Goal: Task Accomplishment & Management: Manage account settings

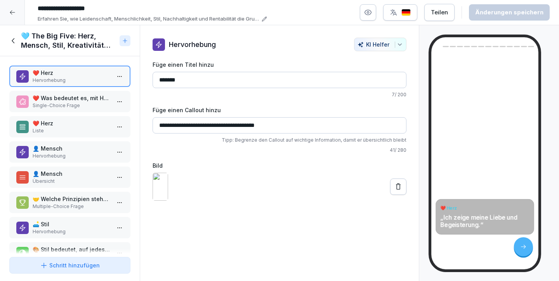
click at [77, 100] on p "❤️ Was bedeutet es, mit Herz zu arbeiten?" at bounding box center [72, 98] width 78 height 8
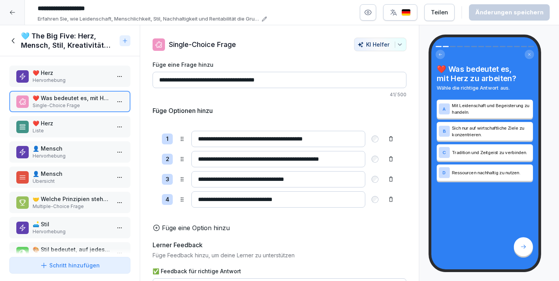
click at [82, 80] on p "Hervorhebung" at bounding box center [72, 80] width 78 height 7
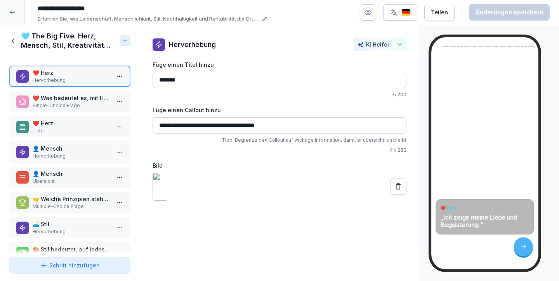
click at [80, 97] on p "❤️ Was bedeutet es, mit Herz zu arbeiten?" at bounding box center [72, 98] width 78 height 8
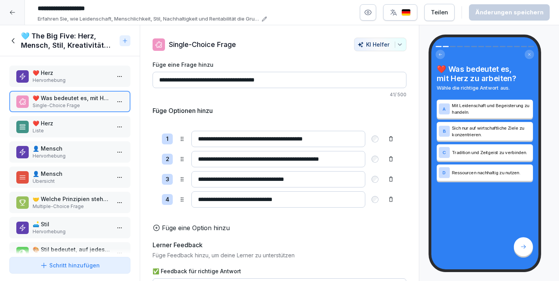
click at [89, 80] on p "Hervorhebung" at bounding box center [72, 80] width 78 height 7
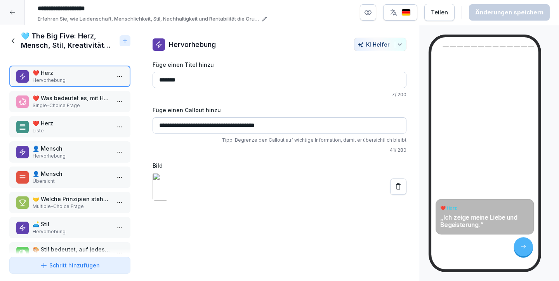
click at [221, 125] on input "**********" at bounding box center [280, 125] width 254 height 16
drag, startPoint x: 284, startPoint y: 125, endPoint x: 157, endPoint y: 119, distance: 127.2
click at [157, 119] on input "**********" at bounding box center [280, 125] width 254 height 16
click at [274, 127] on input "**********" at bounding box center [280, 125] width 254 height 16
click at [272, 126] on input "**********" at bounding box center [280, 125] width 254 height 16
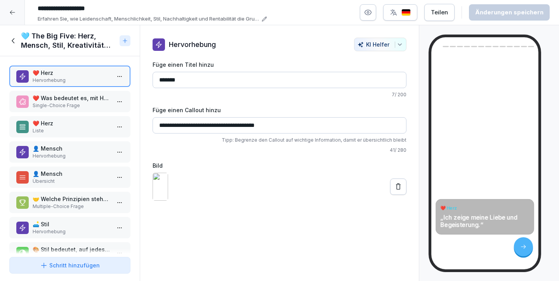
drag, startPoint x: 273, startPoint y: 125, endPoint x: 163, endPoint y: 122, distance: 110.0
click at [163, 122] on input "**********" at bounding box center [280, 125] width 254 height 16
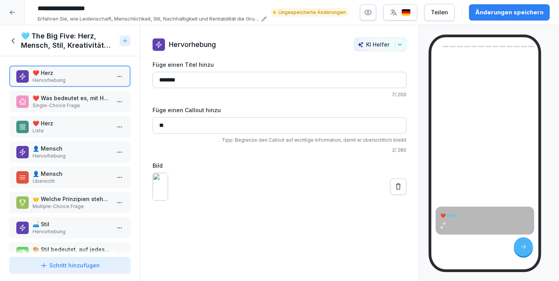
paste input "**********"
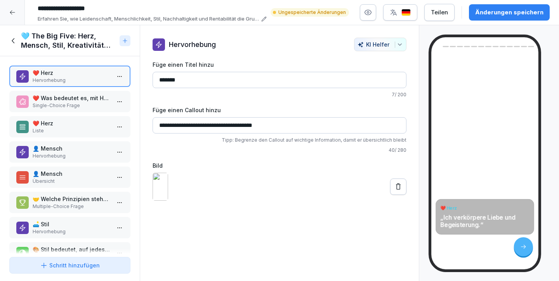
click at [220, 124] on input "**********" at bounding box center [280, 125] width 254 height 16
click at [173, 126] on input "**********" at bounding box center [280, 125] width 254 height 16
drag, startPoint x: 239, startPoint y: 125, endPoint x: 205, endPoint y: 124, distance: 34.2
click at [205, 124] on input "**********" at bounding box center [280, 125] width 254 height 16
click at [240, 124] on input "**********" at bounding box center [280, 125] width 254 height 16
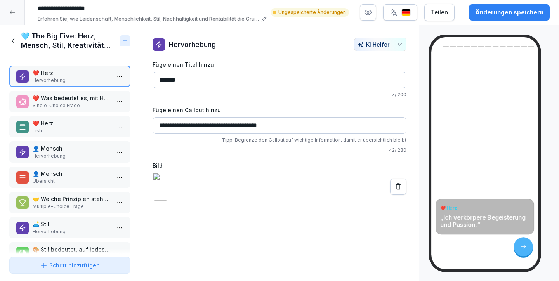
type input "**********"
click at [259, 165] on label "Bild" at bounding box center [280, 166] width 254 height 8
click at [515, 18] on button "Änderungen speichern" at bounding box center [509, 12] width 81 height 16
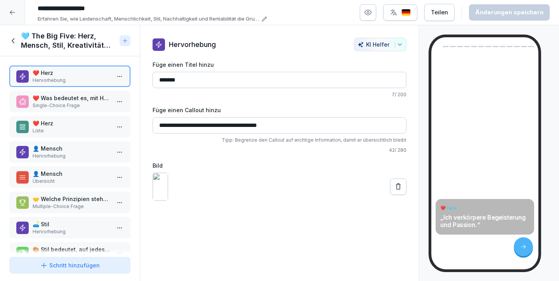
click at [103, 101] on p "❤️ Was bedeutet es, mit Herz zu arbeiten?" at bounding box center [72, 98] width 78 height 8
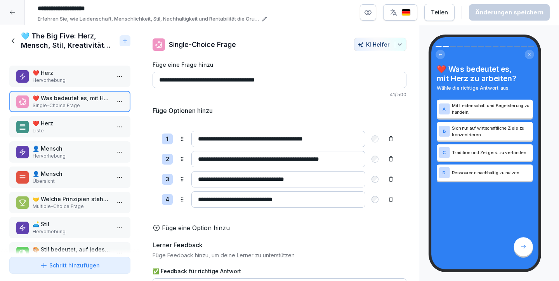
click at [93, 77] on p "❤️ Herz" at bounding box center [72, 73] width 78 height 8
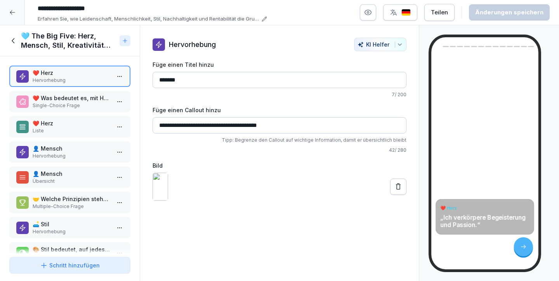
click at [78, 128] on p "Liste" at bounding box center [72, 130] width 78 height 7
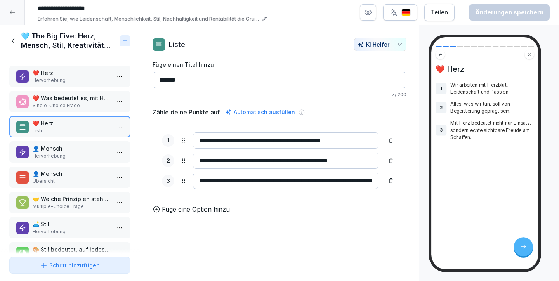
click at [71, 159] on p "Hervorhebung" at bounding box center [72, 156] width 78 height 7
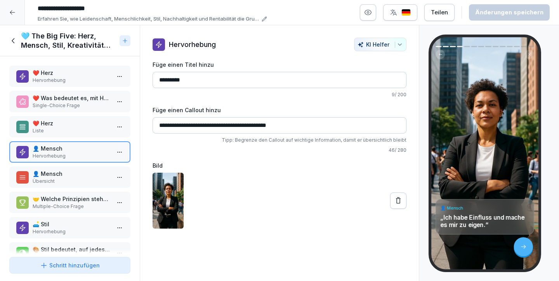
click at [89, 70] on p "❤️ Herz" at bounding box center [72, 73] width 78 height 8
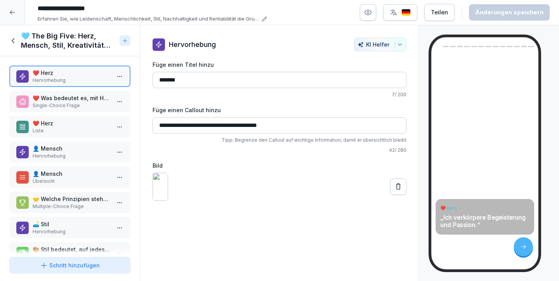
click at [76, 99] on p "❤️ Was bedeutet es, mit Herz zu arbeiten?" at bounding box center [72, 98] width 78 height 8
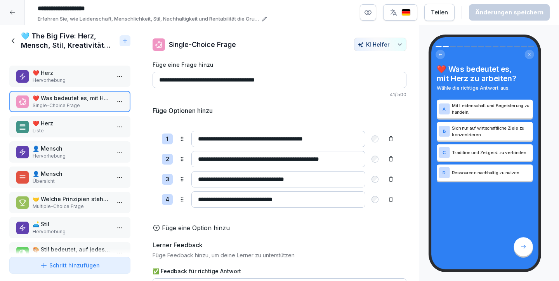
click at [71, 118] on div "❤️ Herz Liste" at bounding box center [69, 126] width 121 height 21
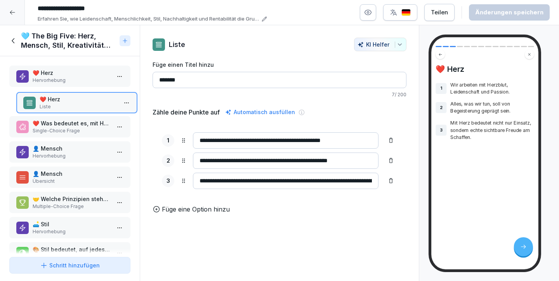
drag, startPoint x: 72, startPoint y: 119, endPoint x: 79, endPoint y: 95, distance: 24.7
click at [79, 95] on p "❤️ Herz" at bounding box center [79, 99] width 78 height 8
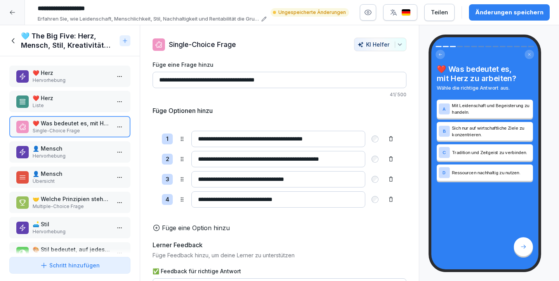
click at [80, 79] on p "Hervorhebung" at bounding box center [72, 80] width 78 height 7
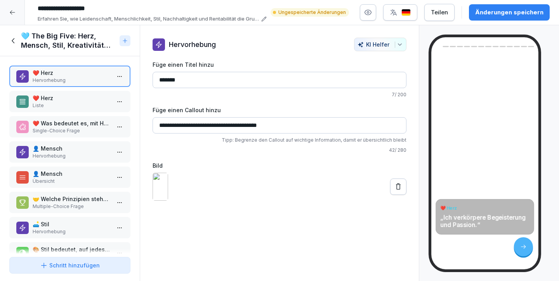
click at [73, 97] on p "❤️ Herz" at bounding box center [72, 98] width 78 height 8
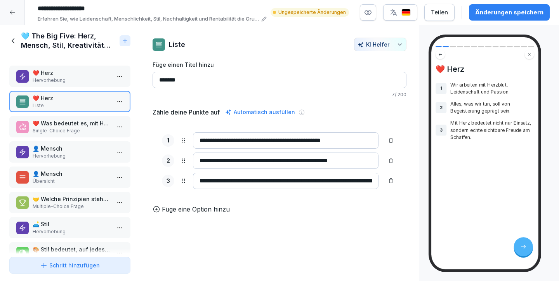
click at [68, 119] on p "❤️ Was bedeutet es, mit Herz zu arbeiten?" at bounding box center [72, 123] width 78 height 8
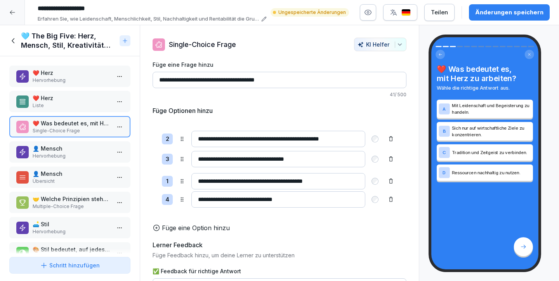
drag, startPoint x: 183, startPoint y: 138, endPoint x: 179, endPoint y: 181, distance: 42.5
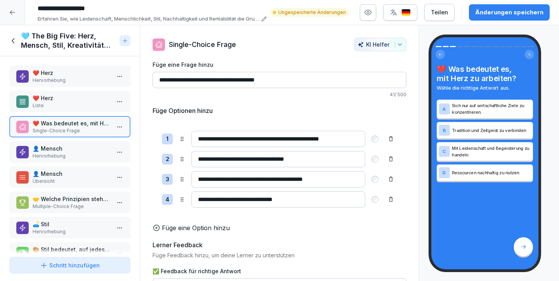
click at [521, 13] on div "Änderungen speichern" at bounding box center [509, 12] width 68 height 9
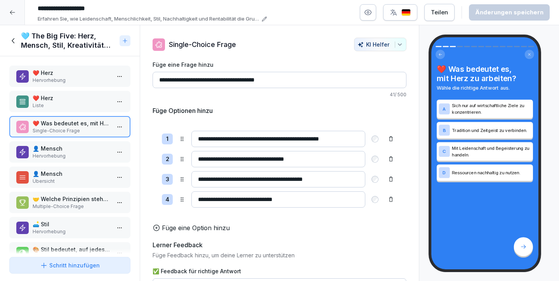
click at [72, 151] on p "👤 Mensch" at bounding box center [72, 148] width 78 height 8
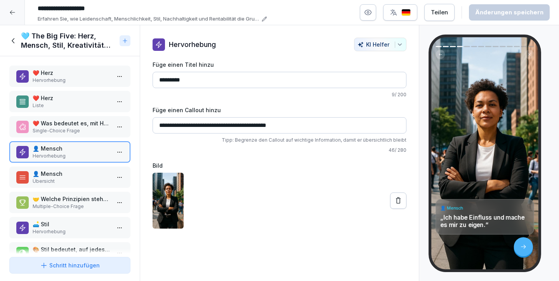
click at [66, 174] on p "👤 Mensch" at bounding box center [72, 174] width 78 height 8
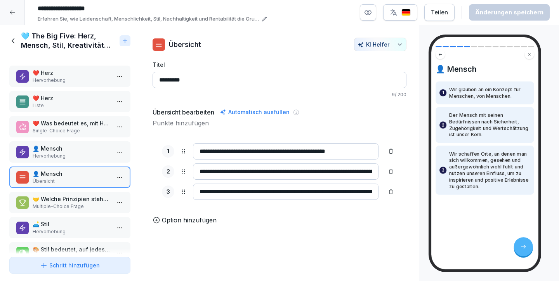
click at [232, 150] on input "**********" at bounding box center [286, 151] width 186 height 16
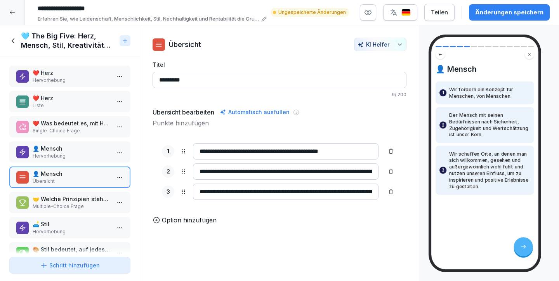
type input "**********"
click at [491, 11] on div "Änderungen speichern" at bounding box center [509, 12] width 68 height 9
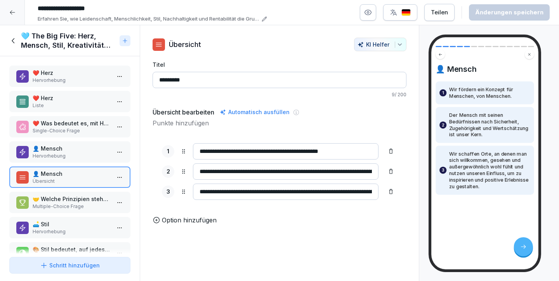
click at [350, 192] on input "**********" at bounding box center [286, 192] width 186 height 16
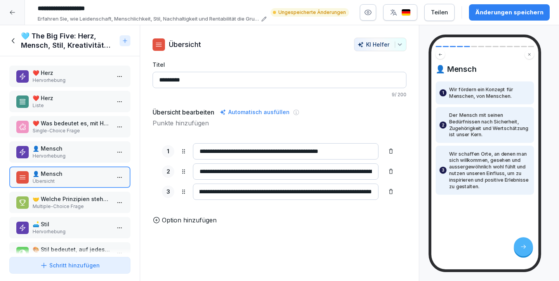
scroll to position [0, 317]
type input "**********"
click at [524, 9] on div "Änderungen speichern" at bounding box center [509, 12] width 68 height 9
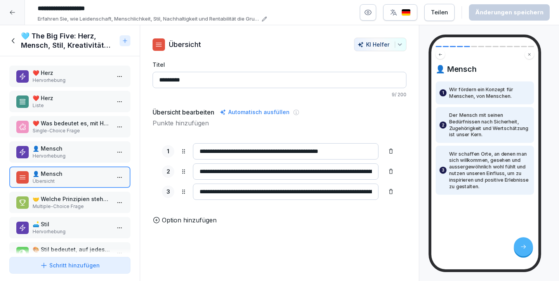
click at [81, 198] on p "🤝 Welche Prinzipien stehen im Mittelpunkt des Wertes 'Mensch'?" at bounding box center [72, 199] width 78 height 8
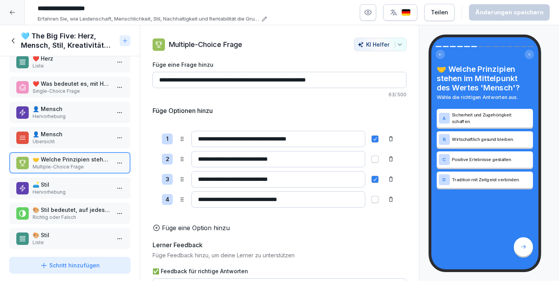
scroll to position [38, 0]
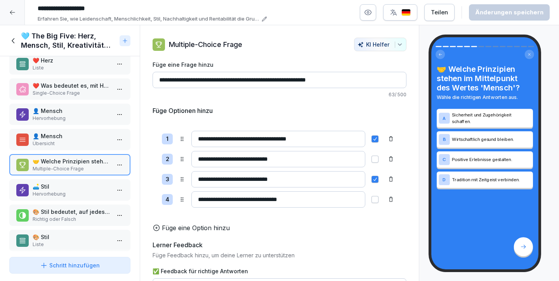
click at [78, 183] on p "🛋️ Stil" at bounding box center [72, 187] width 78 height 8
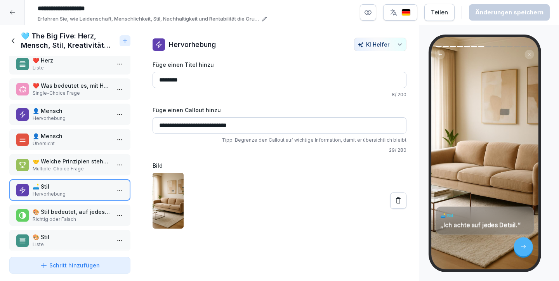
click at [399, 197] on button at bounding box center [398, 201] width 16 height 16
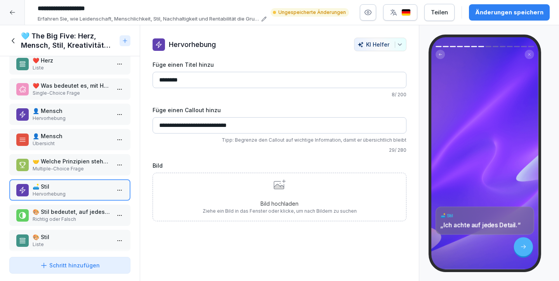
click at [280, 190] on div "Bild hochladen Ziehe ein Bild in das Fenster oder klicke, um nach Bildern zu su…" at bounding box center [280, 196] width 154 height 35
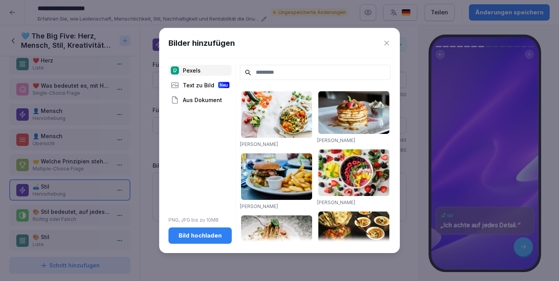
click at [270, 75] on input at bounding box center [315, 72] width 151 height 15
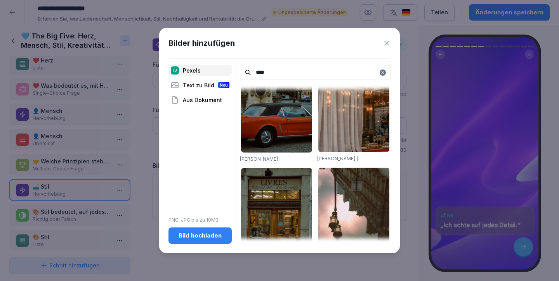
scroll to position [951, 0]
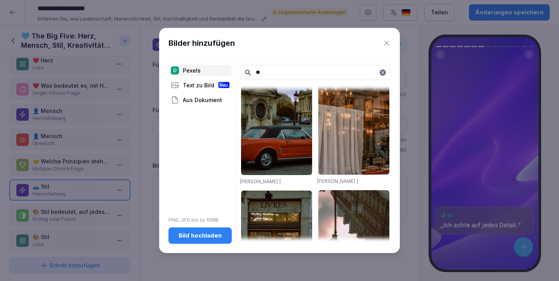
type input "*"
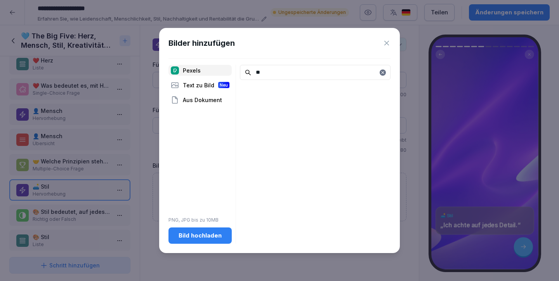
type input "*"
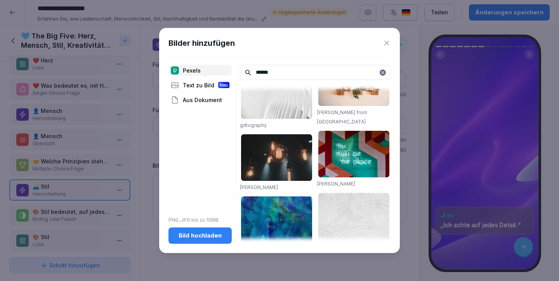
scroll to position [570, 0]
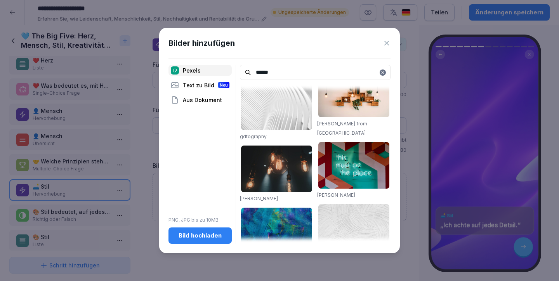
type input "******"
click at [294, 176] on img at bounding box center [276, 169] width 71 height 47
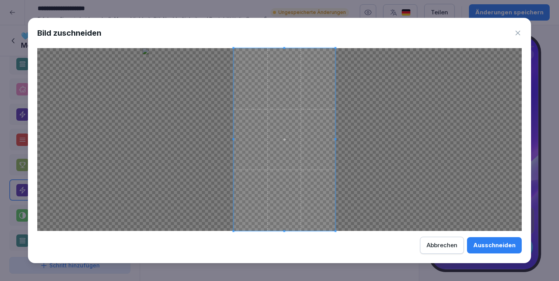
click at [289, 169] on span at bounding box center [285, 139] width 102 height 183
click at [490, 244] on div "Ausschneiden" at bounding box center [495, 245] width 42 height 9
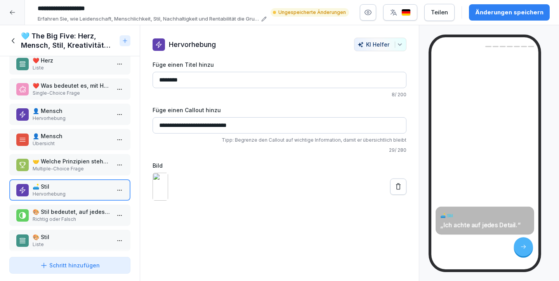
click at [91, 208] on p "🎨 Stil bedeutet, auf jedes Detail zu achten und eine authentische Atmosphäre zu…" at bounding box center [72, 212] width 78 height 8
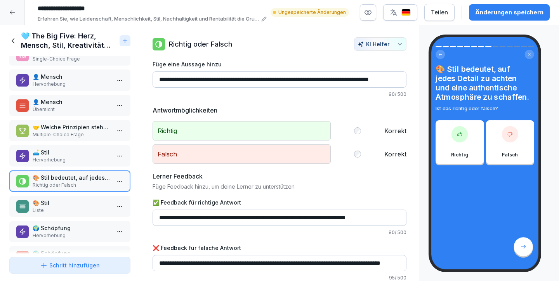
scroll to position [74, 0]
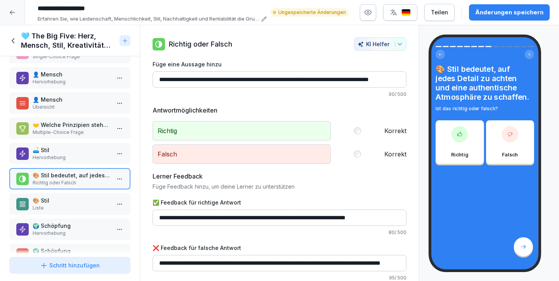
click at [85, 200] on p "🎨 Stil" at bounding box center [72, 201] width 78 height 8
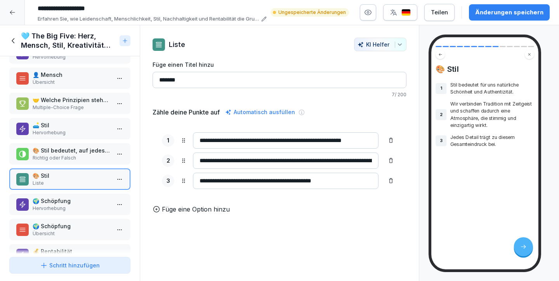
scroll to position [113, 0]
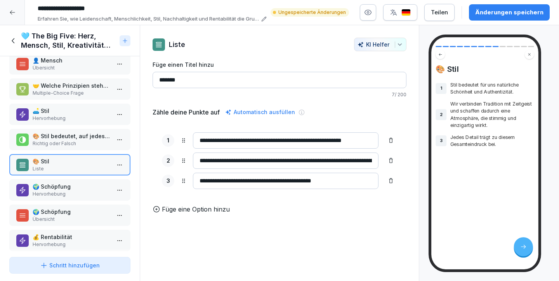
click at [87, 188] on p "🌍 Schöpfung" at bounding box center [72, 187] width 78 height 8
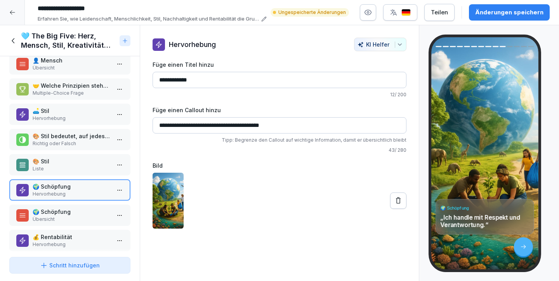
click at [402, 199] on button at bounding box center [398, 201] width 16 height 16
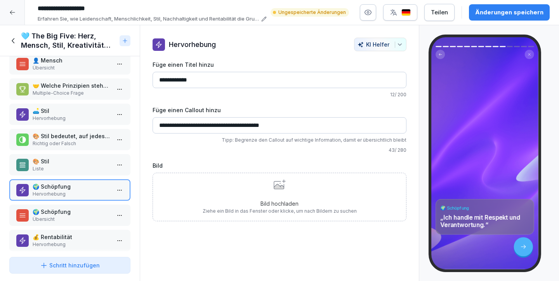
click at [276, 183] on icon at bounding box center [280, 184] width 12 height 10
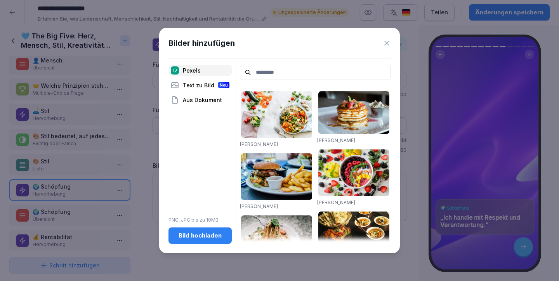
click at [308, 69] on input at bounding box center [315, 72] width 151 height 15
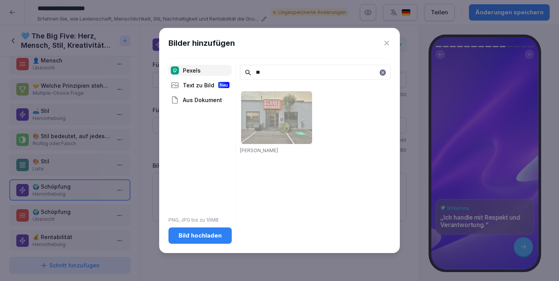
type input "*"
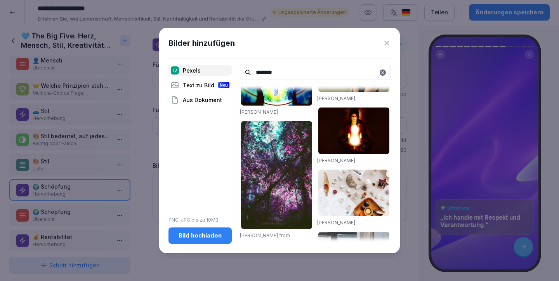
scroll to position [894, 0]
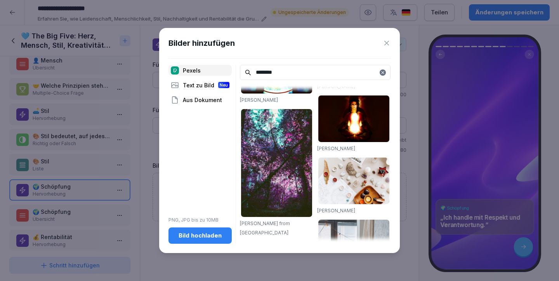
drag, startPoint x: 281, startPoint y: 72, endPoint x: 221, endPoint y: 72, distance: 60.2
click at [221, 72] on div "Pexels Text zu Bild Neu Aus Dokument PNG, JPG bis zu 10MB Bild hochladen ******…" at bounding box center [280, 154] width 222 height 179
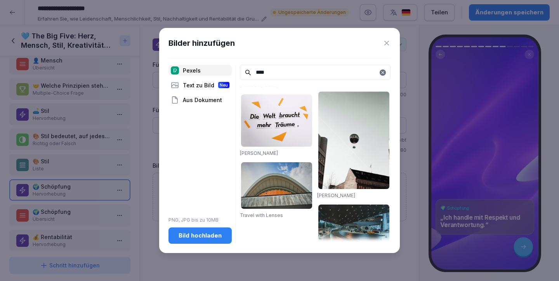
scroll to position [1195, 0]
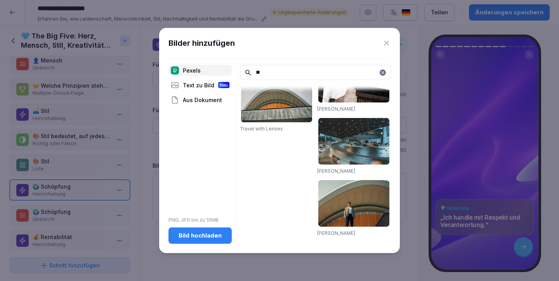
type input "*"
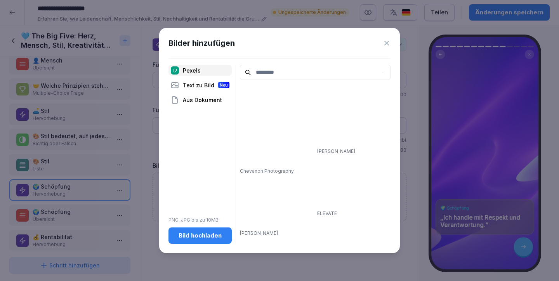
scroll to position [1035, 0]
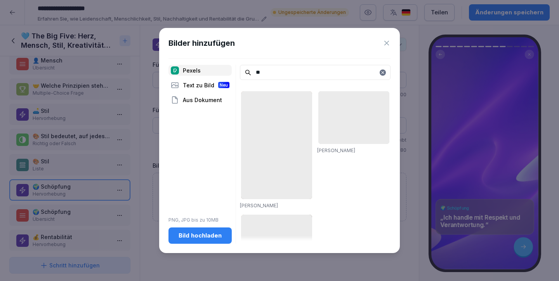
type input "*"
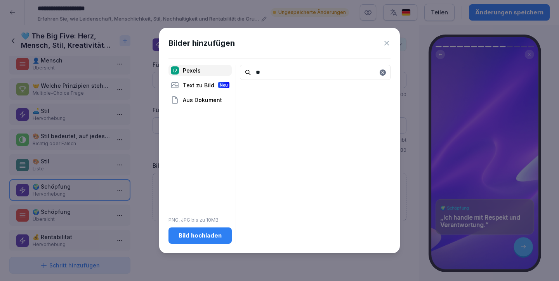
type input "*"
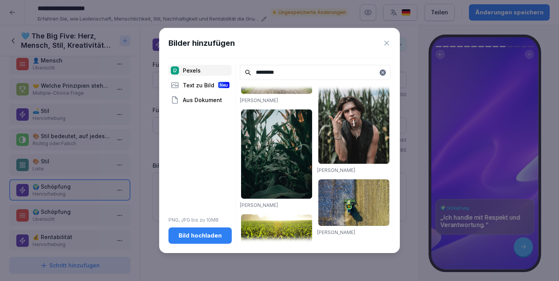
scroll to position [1069, 0]
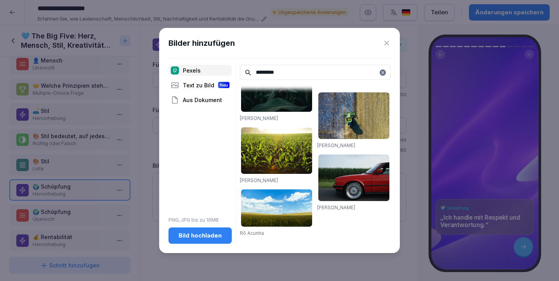
drag, startPoint x: 287, startPoint y: 73, endPoint x: 250, endPoint y: 71, distance: 36.5
click at [250, 71] on input "*********" at bounding box center [315, 72] width 151 height 15
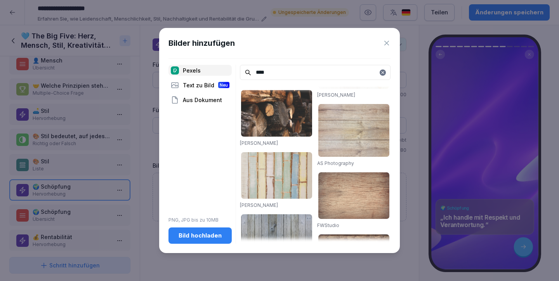
scroll to position [752, 0]
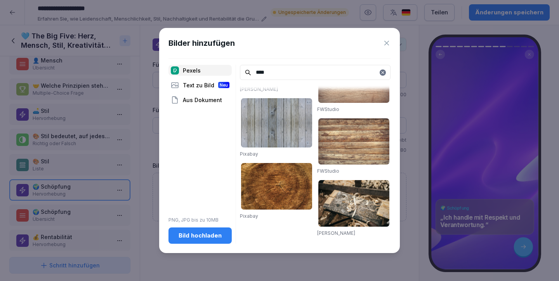
drag, startPoint x: 275, startPoint y: 73, endPoint x: 240, endPoint y: 72, distance: 34.6
click at [240, 73] on input "****" at bounding box center [315, 72] width 151 height 15
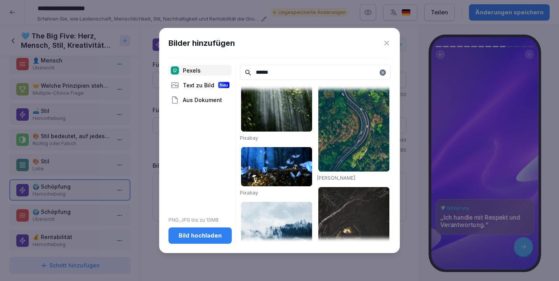
scroll to position [790, 0]
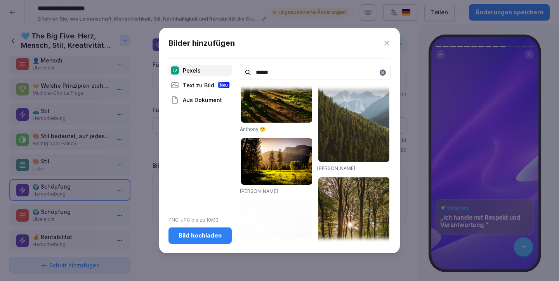
type input "******"
click at [277, 175] on img at bounding box center [276, 161] width 71 height 47
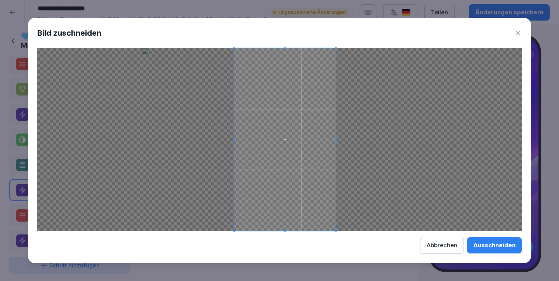
click at [286, 179] on span at bounding box center [285, 139] width 102 height 183
click at [488, 243] on div "Ausschneiden" at bounding box center [495, 245] width 42 height 9
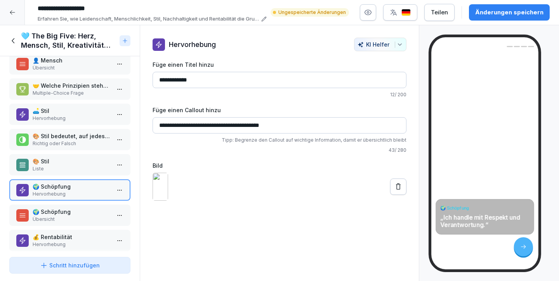
click at [73, 212] on p "🌍 Schöpfung" at bounding box center [72, 212] width 78 height 8
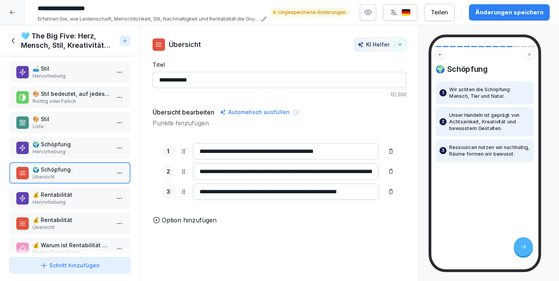
scroll to position [157, 0]
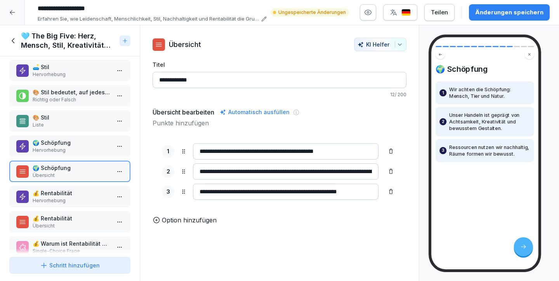
click at [70, 195] on p "💰 Rentabilität" at bounding box center [72, 193] width 78 height 8
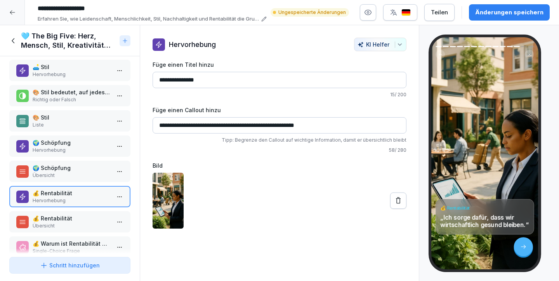
click at [84, 217] on p "💰 Rentabilität" at bounding box center [72, 218] width 78 height 8
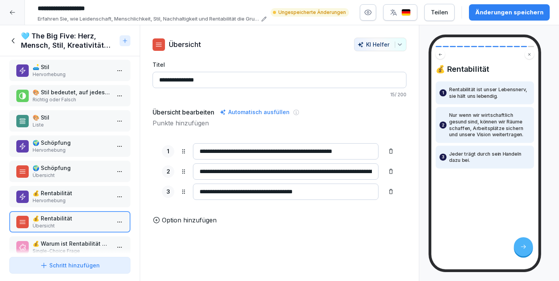
scroll to position [171, 0]
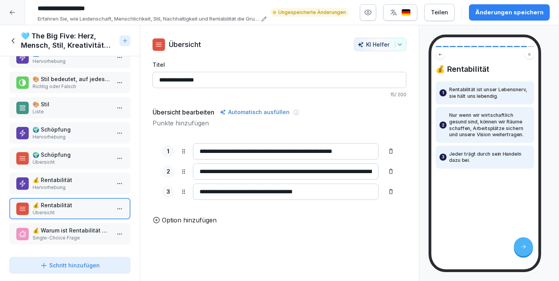
click at [77, 237] on p "Single-Choice Frage" at bounding box center [72, 238] width 78 height 7
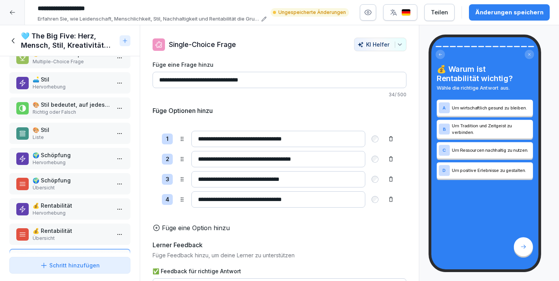
scroll to position [165, 0]
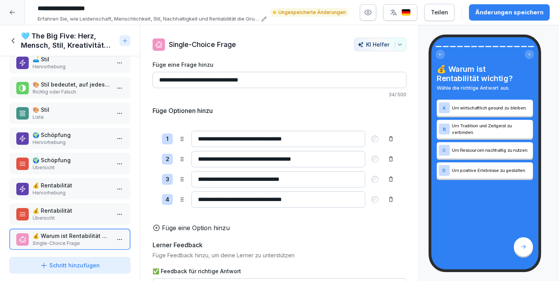
click at [16, 41] on icon at bounding box center [13, 41] width 9 height 9
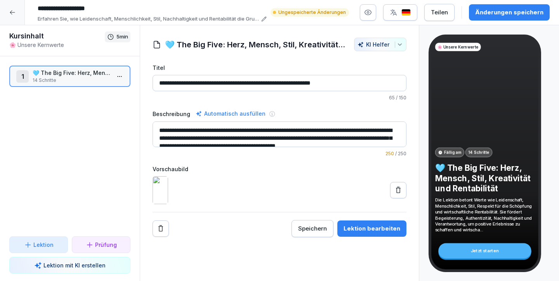
click at [396, 194] on icon at bounding box center [399, 190] width 8 height 8
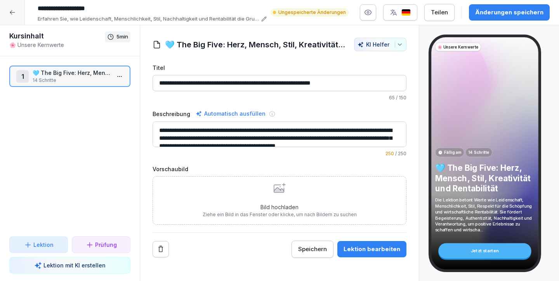
click at [273, 184] on div "Bild hochladen Ziehe ein Bild in das Fenster oder klicke, um nach Bildern zu su…" at bounding box center [280, 200] width 154 height 35
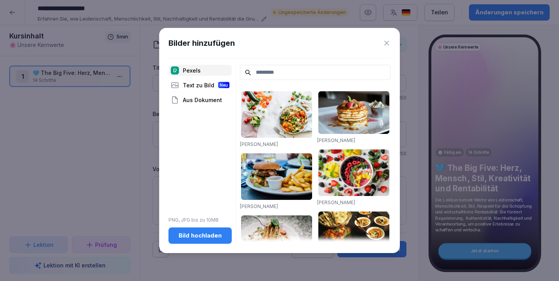
click at [260, 73] on input at bounding box center [315, 72] width 151 height 15
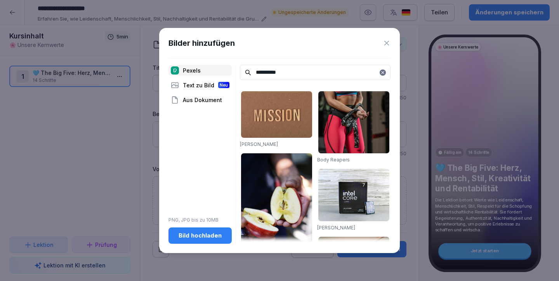
type input "**********"
click at [291, 196] on img at bounding box center [276, 207] width 71 height 108
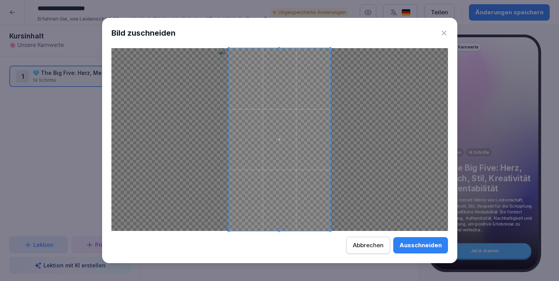
click at [403, 244] on div "Ausschneiden" at bounding box center [421, 245] width 42 height 9
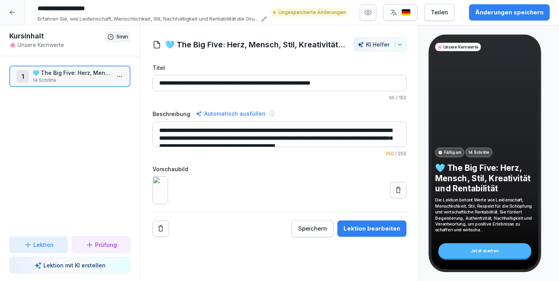
click at [397, 197] on button at bounding box center [398, 190] width 16 height 16
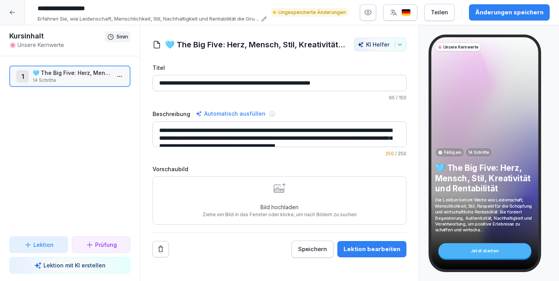
click at [339, 196] on div "Bild hochladen Ziehe ein Bild in das Fenster oder klicke, um nach Bildern zu su…" at bounding box center [280, 200] width 154 height 35
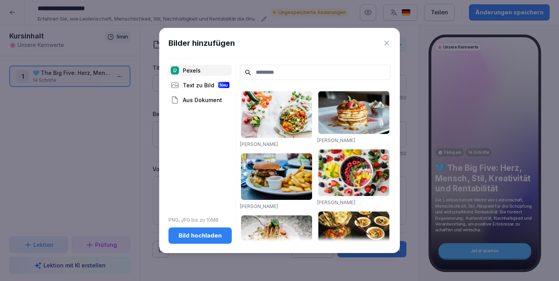
click at [285, 70] on input at bounding box center [315, 72] width 151 height 15
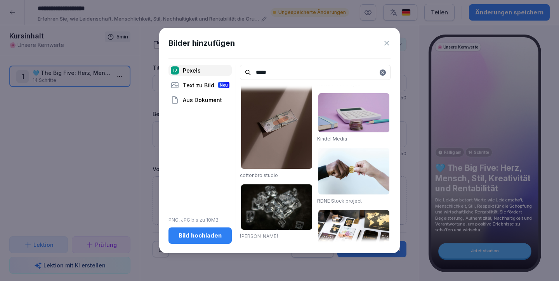
scroll to position [379, 0]
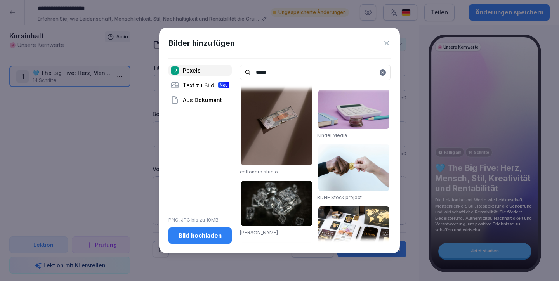
drag, startPoint x: 272, startPoint y: 70, endPoint x: 245, endPoint y: 70, distance: 26.8
click at [245, 70] on div "*****" at bounding box center [315, 72] width 151 height 15
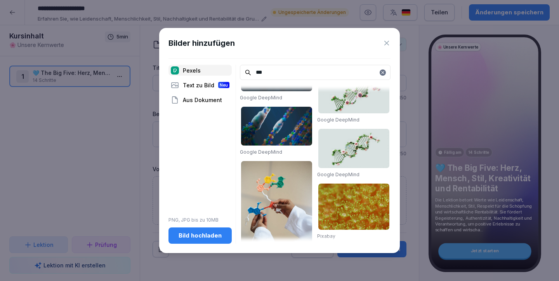
scroll to position [0, 0]
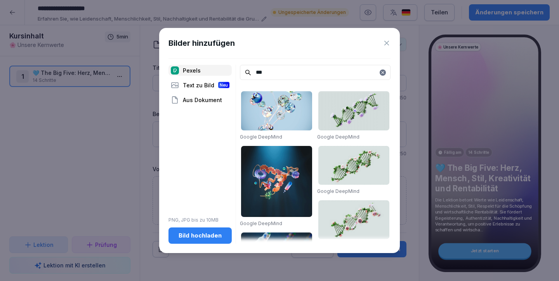
type input "***"
click at [293, 110] on img at bounding box center [276, 110] width 71 height 39
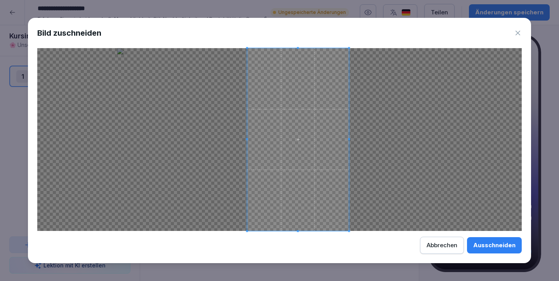
click at [295, 134] on span at bounding box center [298, 139] width 102 height 183
click at [492, 246] on div "Ausschneiden" at bounding box center [495, 245] width 42 height 9
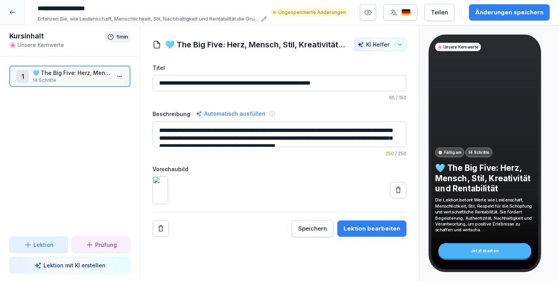
click at [176, 82] on input "**********" at bounding box center [280, 83] width 254 height 16
type input "**********"
click at [228, 175] on div "Vorschaubild" at bounding box center [280, 184] width 254 height 39
click at [517, 14] on div "Änderungen speichern" at bounding box center [509, 12] width 68 height 9
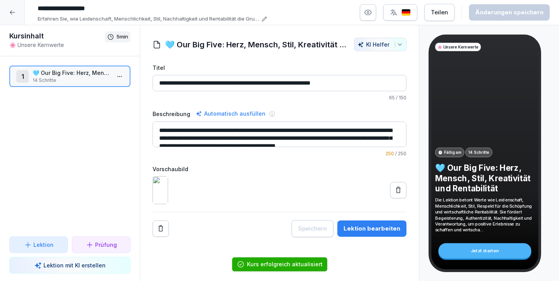
click at [13, 10] on icon at bounding box center [12, 12] width 6 height 6
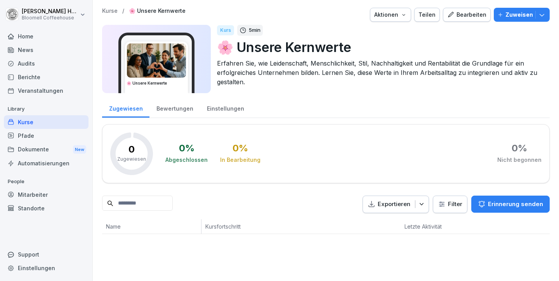
click at [473, 9] on button "Bearbeiten" at bounding box center [467, 15] width 48 height 14
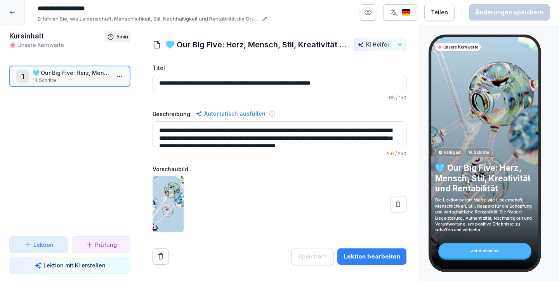
click at [11, 13] on icon at bounding box center [12, 12] width 6 height 6
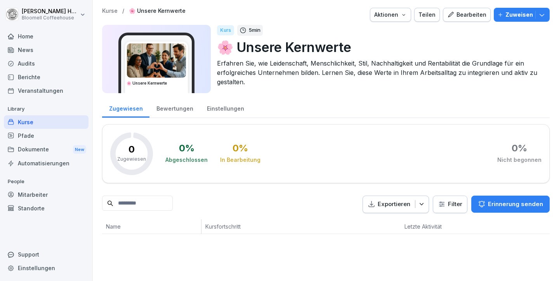
click at [463, 17] on div "Bearbeiten" at bounding box center [466, 14] width 39 height 9
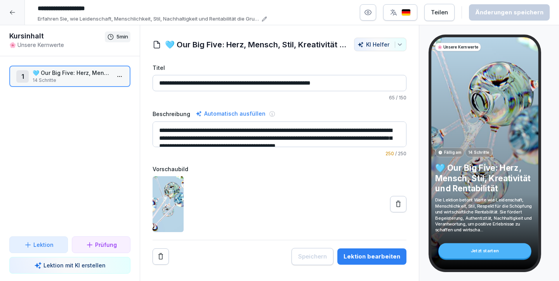
click at [362, 253] on div "Lektion bearbeiten" at bounding box center [372, 256] width 57 height 9
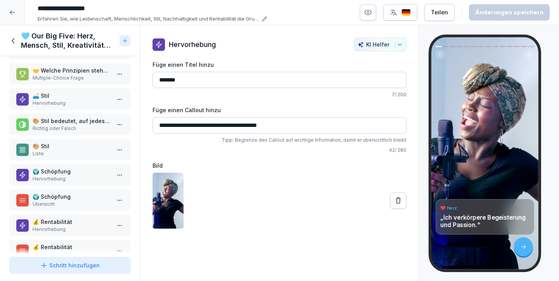
scroll to position [171, 0]
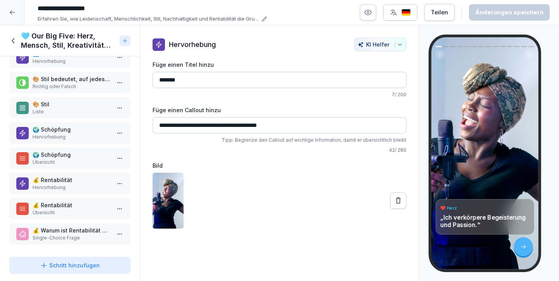
click at [77, 178] on p "💰 Rentabilität" at bounding box center [72, 180] width 78 height 8
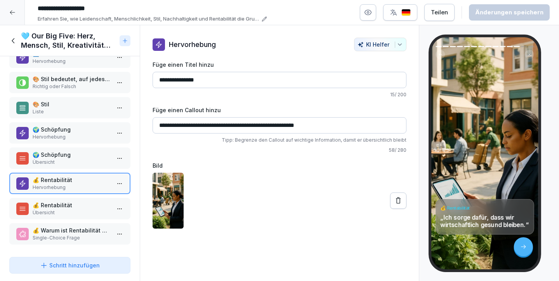
click at [401, 202] on icon at bounding box center [399, 201] width 8 height 8
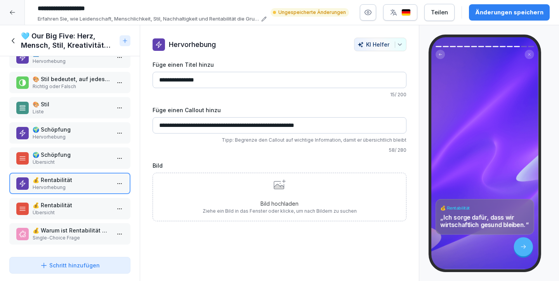
click at [279, 181] on icon at bounding box center [280, 184] width 12 height 10
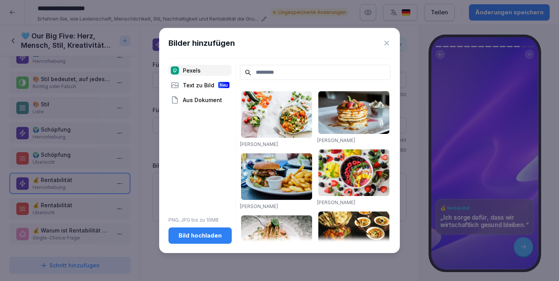
click at [275, 72] on input at bounding box center [315, 72] width 151 height 15
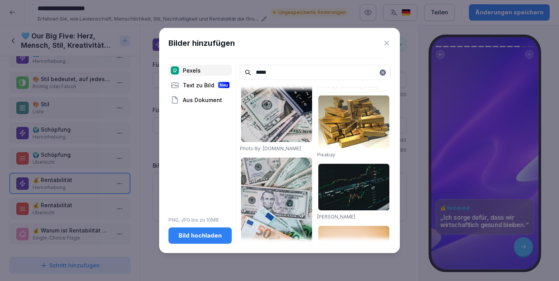
scroll to position [118, 0]
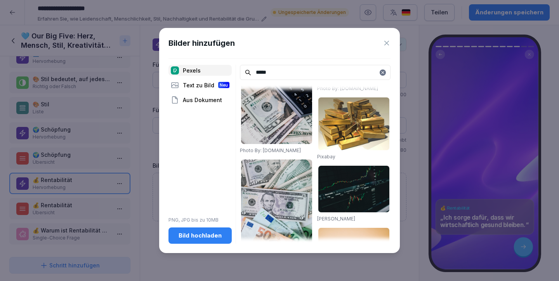
type input "*****"
click at [280, 200] on img at bounding box center [276, 214] width 71 height 108
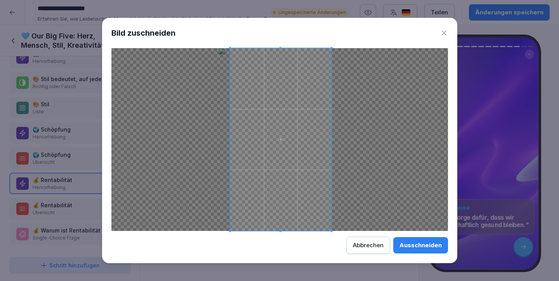
click at [268, 146] on span at bounding box center [281, 139] width 102 height 183
click at [416, 247] on div "Ausschneiden" at bounding box center [421, 245] width 42 height 9
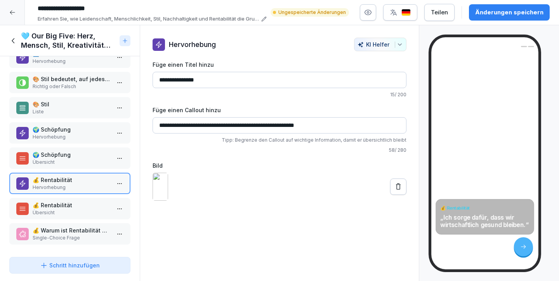
click at [405, 195] on button at bounding box center [398, 187] width 16 height 16
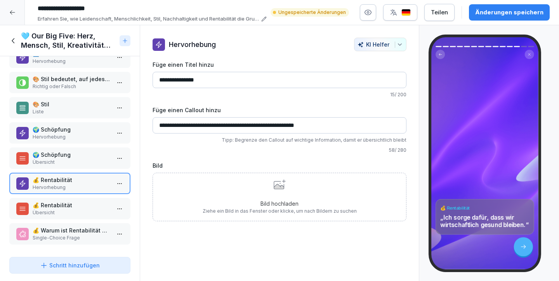
click at [308, 188] on div "Bild hochladen Ziehe ein Bild in das Fenster oder klicke, um nach Bildern zu su…" at bounding box center [280, 196] width 154 height 35
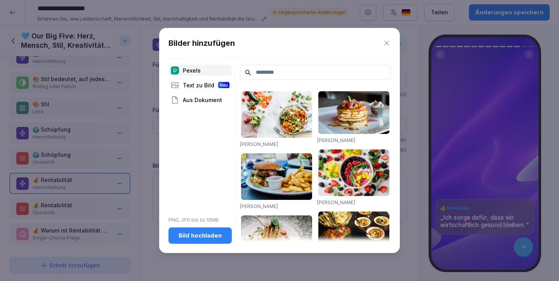
click at [292, 75] on input at bounding box center [315, 72] width 151 height 15
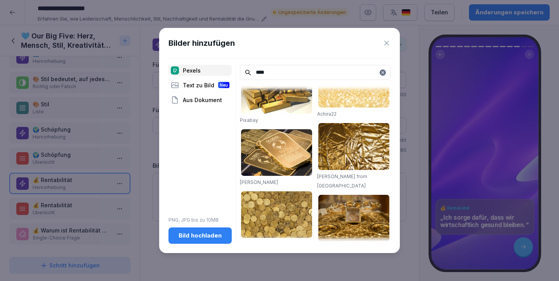
scroll to position [0, 0]
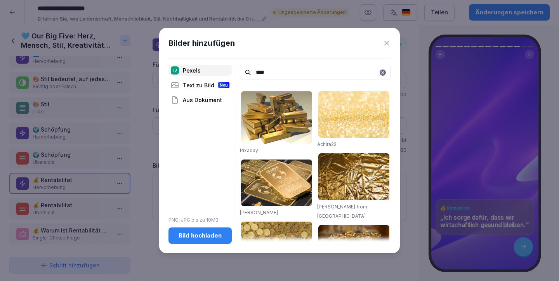
type input "****"
click at [282, 112] on img at bounding box center [276, 117] width 71 height 53
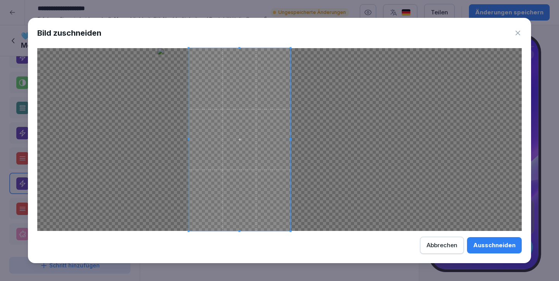
click at [249, 106] on span at bounding box center [240, 139] width 102 height 183
click at [494, 242] on div "Ausschneiden" at bounding box center [495, 245] width 42 height 9
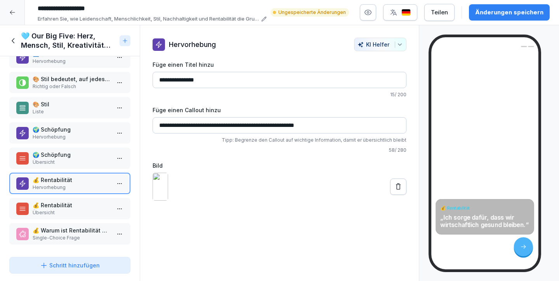
click at [397, 191] on icon at bounding box center [399, 187] width 8 height 8
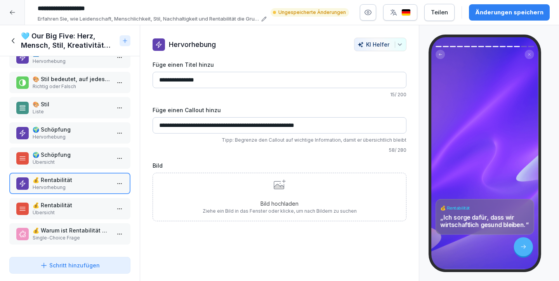
click at [279, 183] on icon at bounding box center [280, 184] width 12 height 10
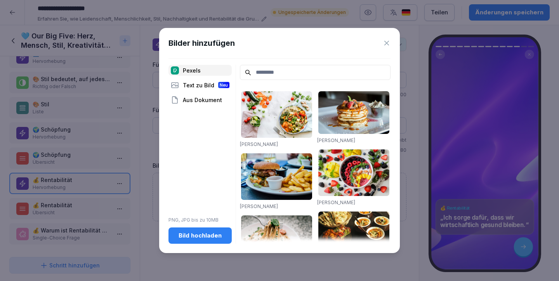
click at [298, 78] on input at bounding box center [315, 72] width 151 height 15
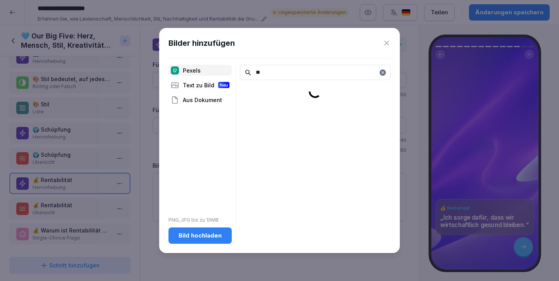
type input "*"
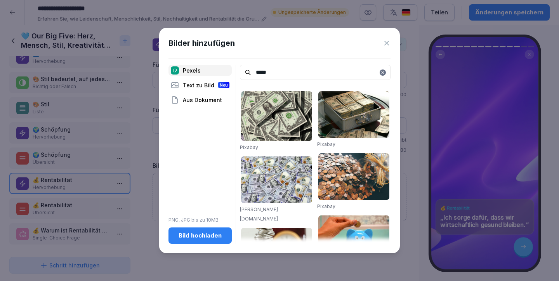
type input "*****"
click at [359, 100] on img at bounding box center [354, 114] width 71 height 47
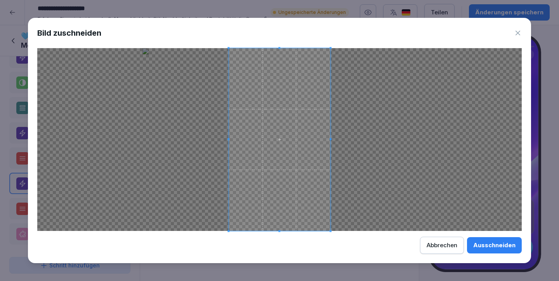
click at [504, 245] on div "Ausschneiden" at bounding box center [495, 245] width 42 height 9
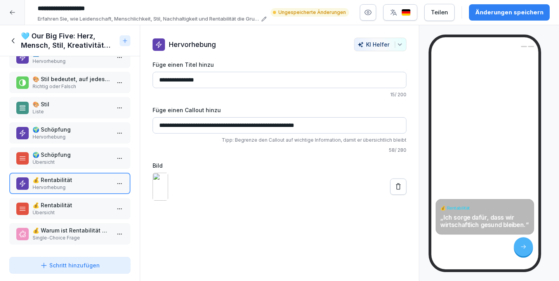
click at [400, 191] on icon at bounding box center [399, 187] width 8 height 8
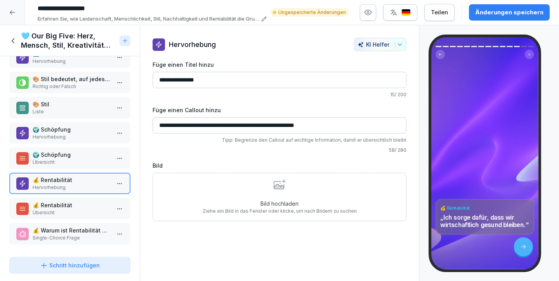
click at [262, 182] on div "Bild hochladen Ziehe ein Bild in das Fenster oder klicke, um nach Bildern zu su…" at bounding box center [280, 196] width 154 height 35
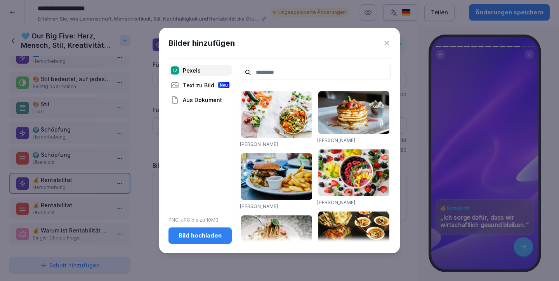
click at [278, 71] on input at bounding box center [315, 72] width 151 height 15
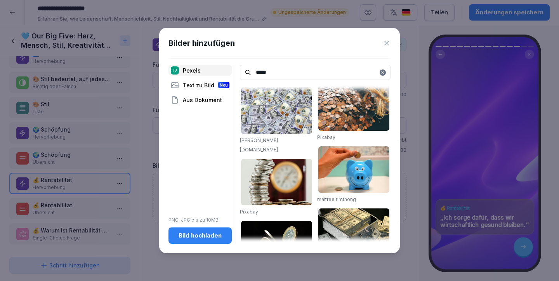
scroll to position [70, 0]
type input "*****"
click at [282, 188] on img at bounding box center [276, 181] width 71 height 47
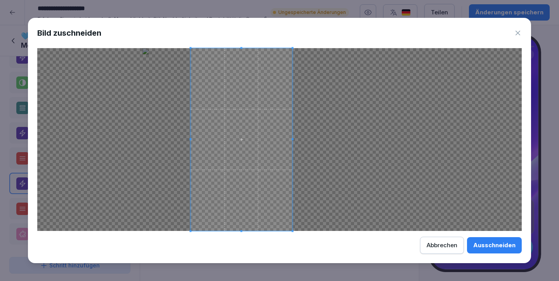
click at [233, 193] on span at bounding box center [242, 139] width 102 height 183
click at [508, 244] on div "Ausschneiden" at bounding box center [495, 245] width 42 height 9
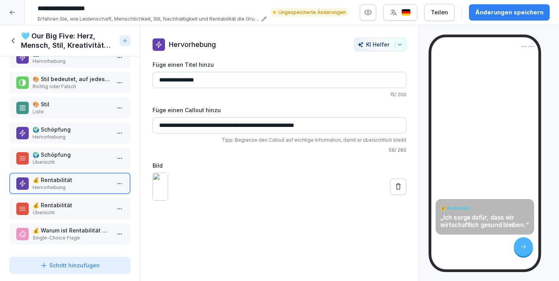
click at [399, 195] on button at bounding box center [398, 187] width 16 height 16
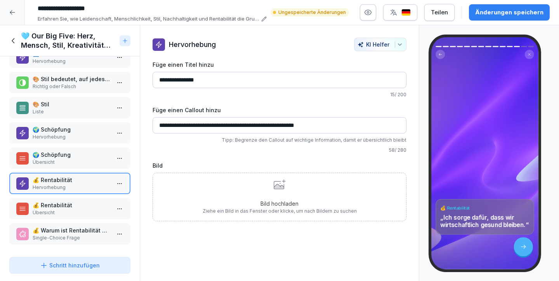
click at [352, 202] on p "Bild hochladen" at bounding box center [280, 204] width 154 height 8
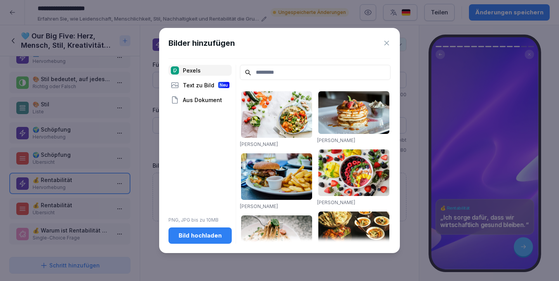
click at [293, 83] on div "Ella Olsson Robin Stickel Lisa from Pexels Ella Olsson Ella Olsson Malidate Van…" at bounding box center [315, 154] width 151 height 179
click at [291, 70] on input at bounding box center [315, 72] width 151 height 15
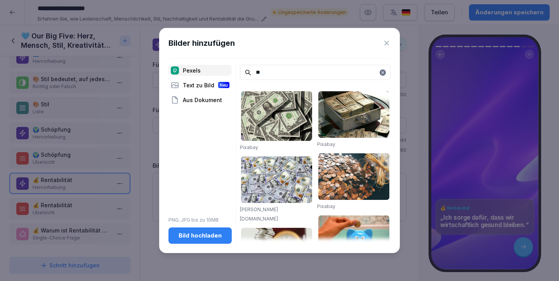
type input "*"
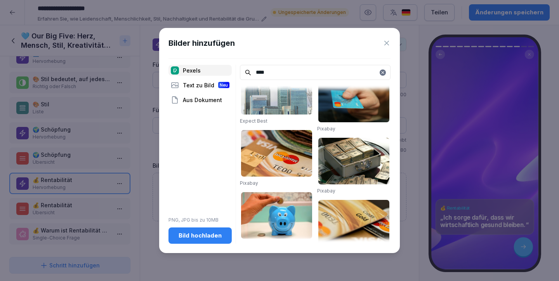
scroll to position [14, 0]
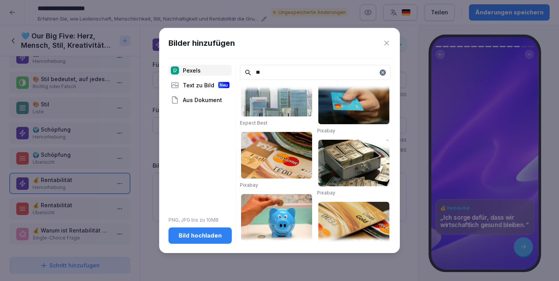
type input "*"
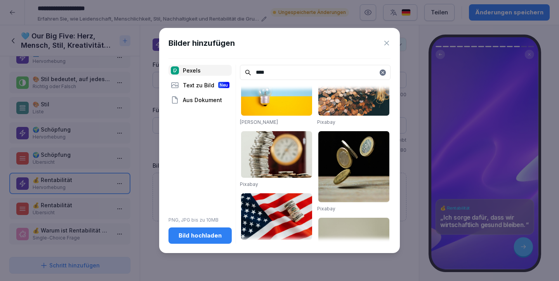
scroll to position [0, 0]
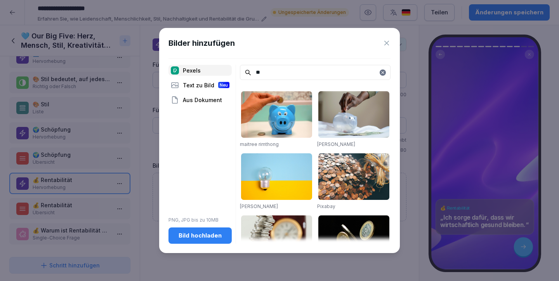
type input "*"
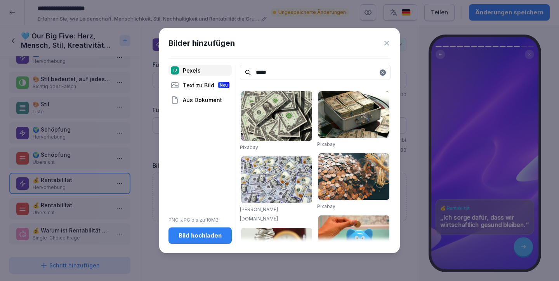
type input "*****"
click at [357, 117] on img at bounding box center [354, 114] width 71 height 47
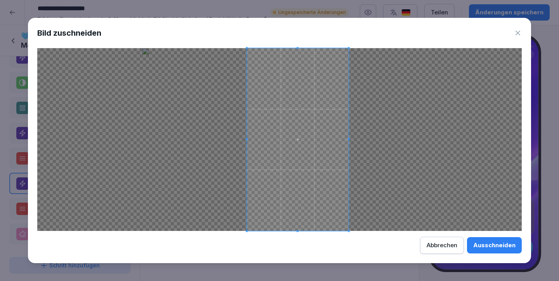
click at [320, 123] on span at bounding box center [298, 139] width 102 height 183
click at [479, 242] on div "Ausschneiden" at bounding box center [495, 245] width 42 height 9
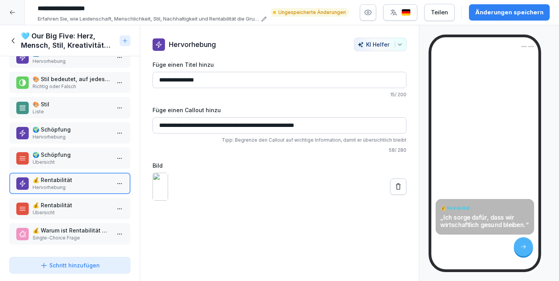
click at [529, 14] on div "Änderungen speichern" at bounding box center [509, 12] width 68 height 9
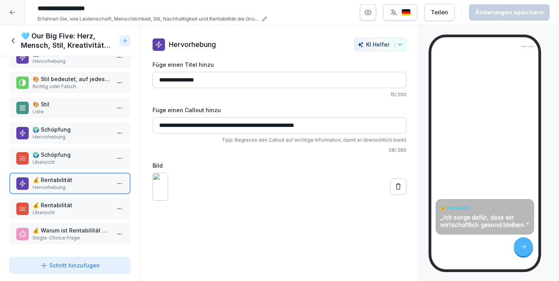
click at [71, 208] on p "💰 Rentabilität" at bounding box center [72, 205] width 78 height 8
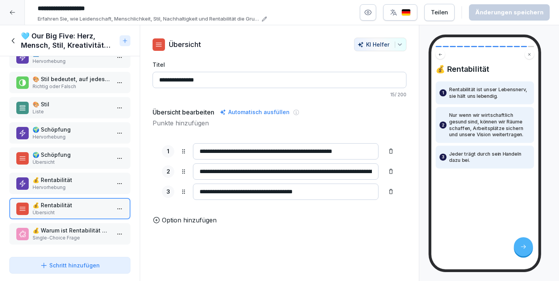
click at [83, 228] on p "💰 Warum ist Rentabilität wichtig?" at bounding box center [72, 230] width 78 height 8
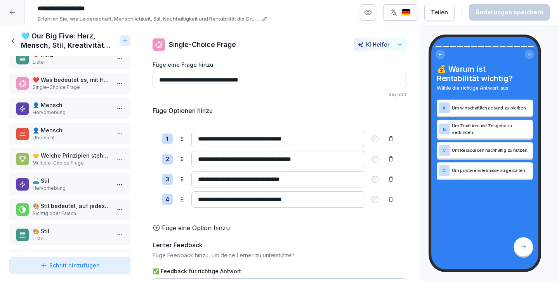
scroll to position [11, 0]
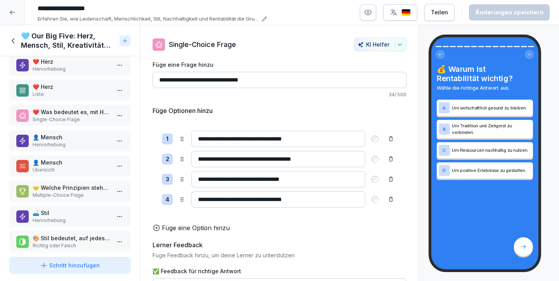
click at [11, 40] on icon at bounding box center [13, 41] width 9 height 9
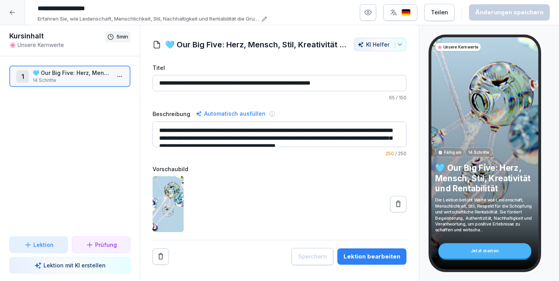
click at [9, 7] on div at bounding box center [12, 12] width 25 height 25
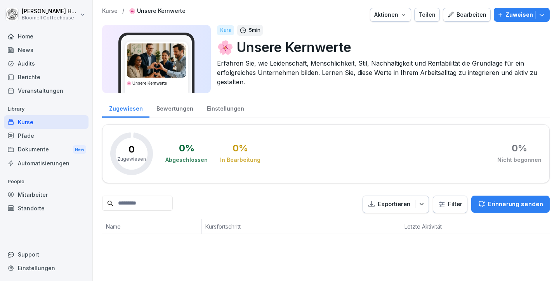
click at [28, 119] on div "Kurse" at bounding box center [46, 122] width 85 height 14
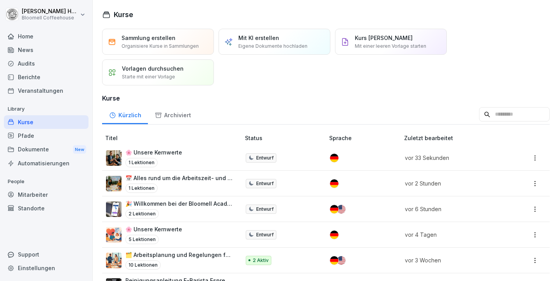
click at [261, 35] on p "Mit KI erstellen" at bounding box center [258, 38] width 41 height 8
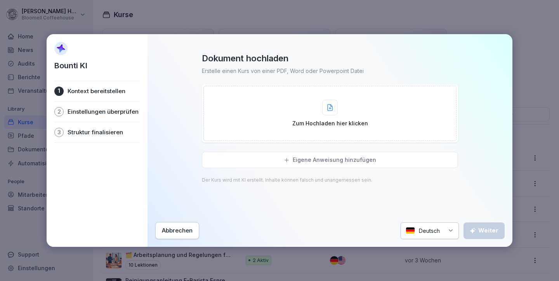
click at [335, 120] on p "Zum Hochladen hier klicken" at bounding box center [330, 123] width 76 height 8
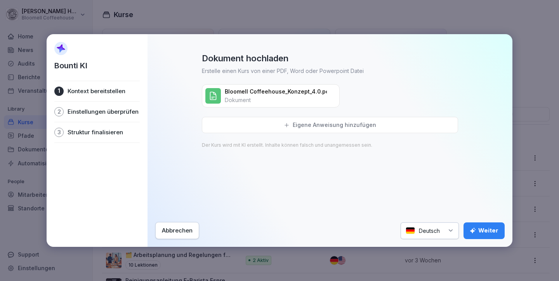
click at [486, 231] on div "Weiter" at bounding box center [484, 230] width 29 height 9
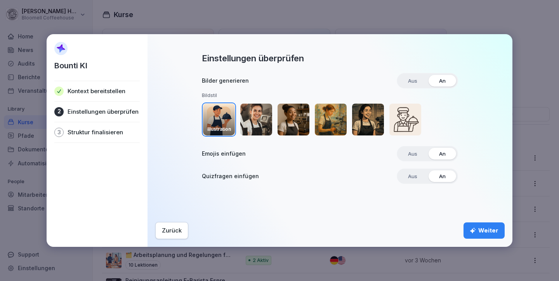
click at [266, 120] on img "button" at bounding box center [256, 120] width 32 height 32
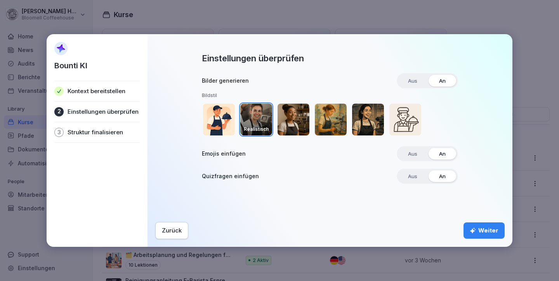
click at [488, 232] on div "Weiter" at bounding box center [484, 230] width 29 height 9
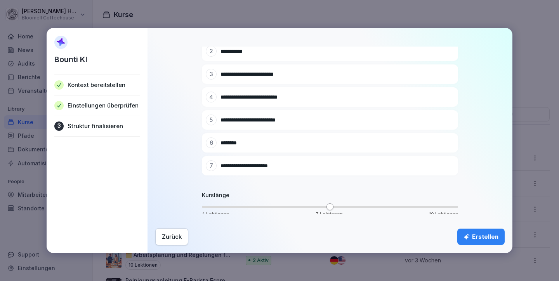
scroll to position [96, 0]
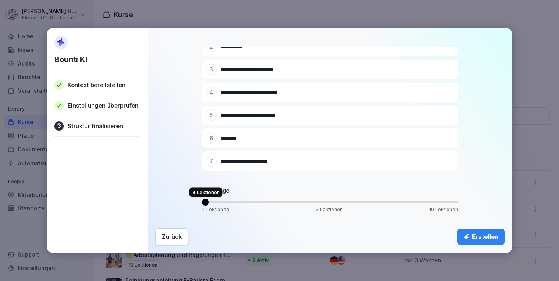
click at [209, 202] on span "Volume" at bounding box center [205, 202] width 7 height 7
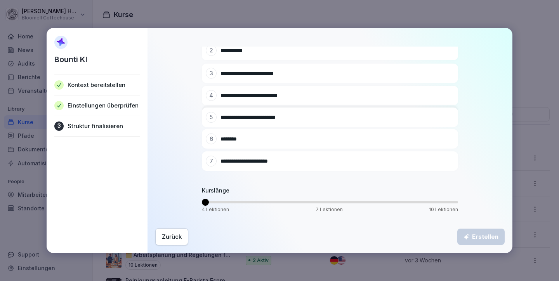
scroll to position [28, 0]
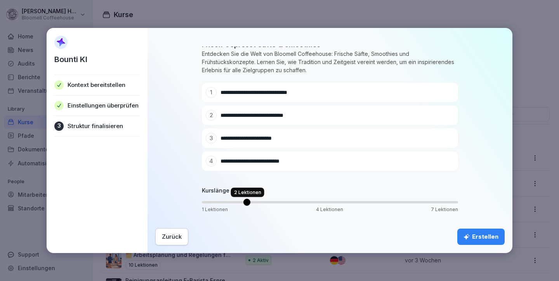
click at [251, 202] on span "Volume" at bounding box center [247, 202] width 7 height 7
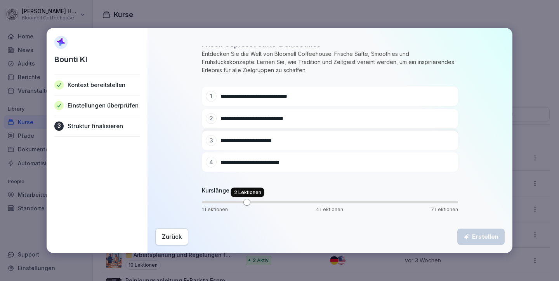
scroll to position [0, 0]
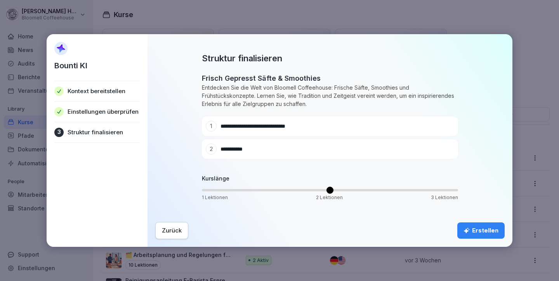
click at [334, 190] on span "Volume" at bounding box center [330, 190] width 7 height 7
click at [353, 190] on span "1 Lektionen 2 Lektionen 3 Lektionen" at bounding box center [330, 190] width 256 height 2
click at [361, 188] on span "1 Lektionen 2 Lektionen 3 Lektionen *" at bounding box center [330, 190] width 256 height 8
click at [367, 190] on span "1 Lektionen 2 Lektionen 3 Lektionen" at bounding box center [330, 190] width 256 height 2
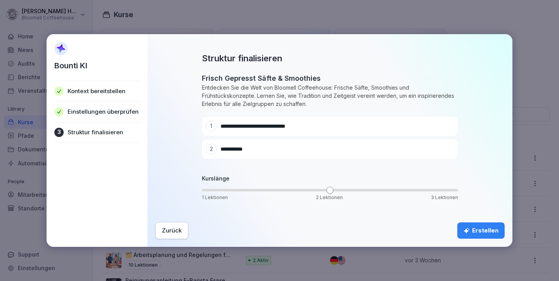
click at [369, 190] on span "1 Lektionen 2 Lektionen 3 Lektionen" at bounding box center [330, 190] width 256 height 2
click at [334, 193] on span "Volume" at bounding box center [330, 190] width 7 height 7
click at [468, 193] on div "**********" at bounding box center [330, 130] width 350 height 155
click at [481, 231] on div "Erstellen" at bounding box center [481, 230] width 35 height 9
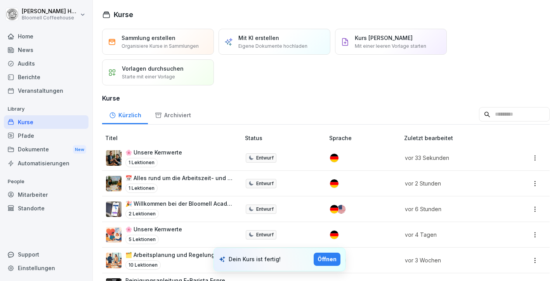
click at [336, 256] on div "Öffnen" at bounding box center [327, 259] width 19 height 9
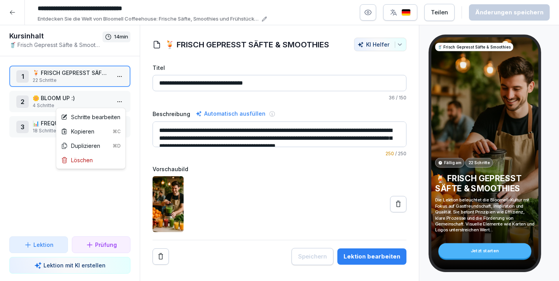
click at [119, 102] on html "**********" at bounding box center [279, 140] width 559 height 281
click at [90, 96] on html "**********" at bounding box center [279, 140] width 559 height 281
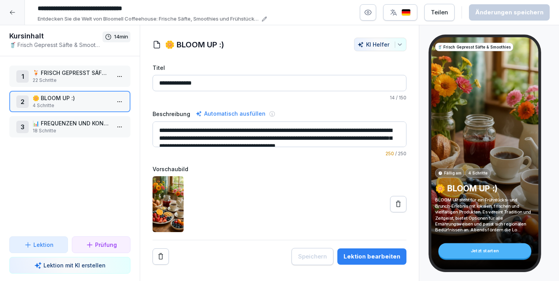
click at [96, 124] on p "📊 FREQUENZEN UND KONSUM-TYPTEN" at bounding box center [72, 123] width 78 height 8
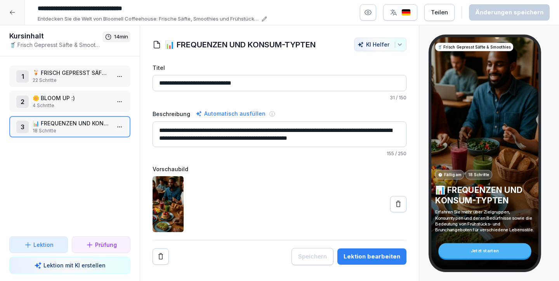
click at [366, 254] on div "Lektion bearbeiten" at bounding box center [372, 256] width 57 height 9
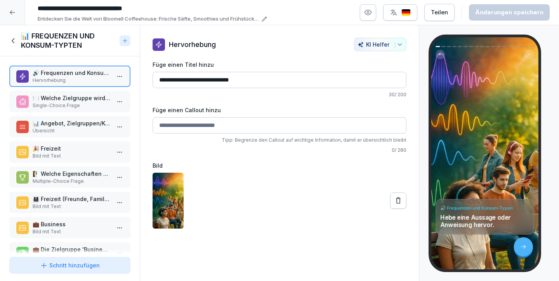
click at [78, 101] on p "🍽️ Welche Zielgruppe wird primär durch das Angebot 'Breakfast / Brunch Weekend'…" at bounding box center [72, 98] width 78 height 8
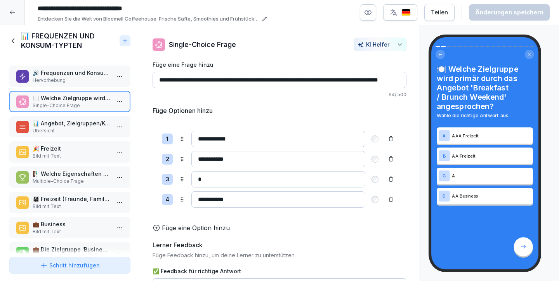
click at [79, 127] on p "📊 Angebot, Zielgruppen/Konsumtypen und Frequenz" at bounding box center [72, 123] width 78 height 8
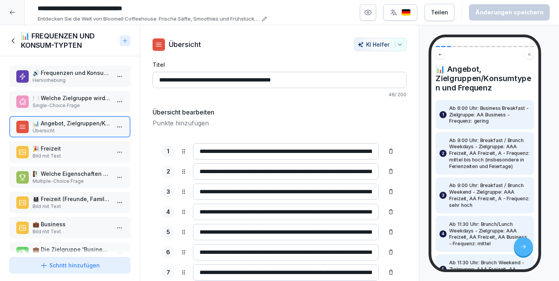
click at [79, 145] on p "🎉 Freizeit" at bounding box center [72, 148] width 78 height 8
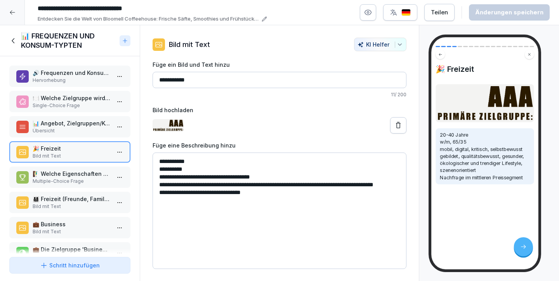
click at [90, 173] on p "🧗‍♂️ Welche Eigenschaften beschreiben die Zielgruppe 'AAA Freizeit'?" at bounding box center [72, 174] width 78 height 8
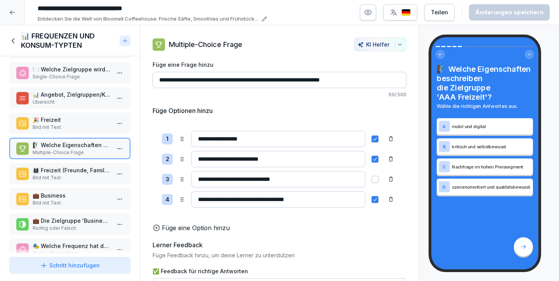
scroll to position [30, 0]
click at [90, 173] on p "👨‍👩‍👧‍👦 Freizeit (Freunde, Familien)" at bounding box center [72, 169] width 78 height 8
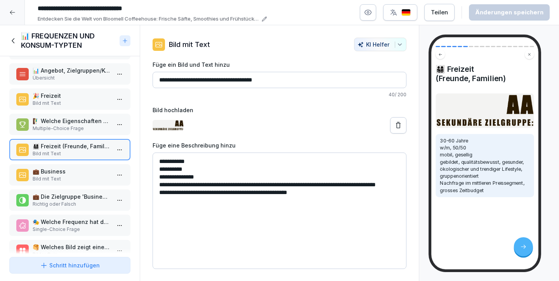
scroll to position [57, 0]
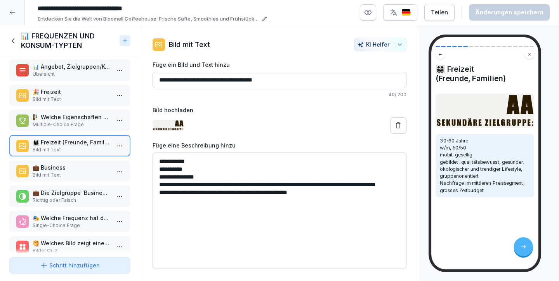
click at [88, 167] on p "💼 Business" at bounding box center [72, 168] width 78 height 8
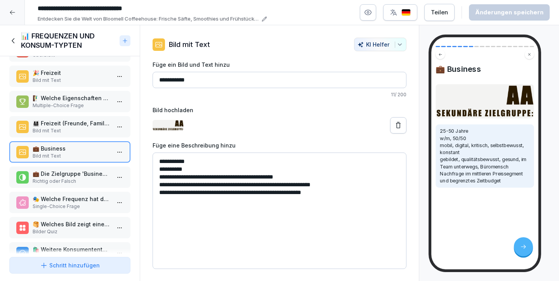
scroll to position [77, 0]
click at [92, 187] on div "💼 Die Zielgruppe 'Business' hat ein großes Zeitbudget. Richtig oder Falsch" at bounding box center [69, 176] width 121 height 21
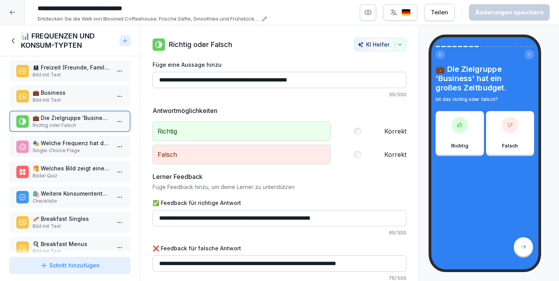
scroll to position [134, 0]
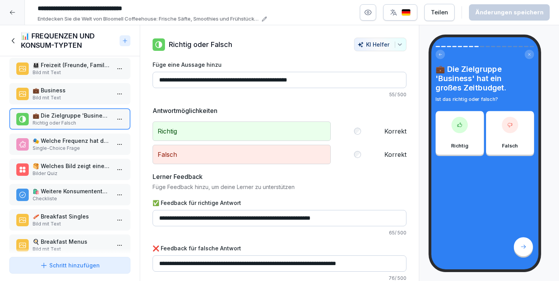
click at [78, 148] on p "Single-Choice Frage" at bounding box center [72, 148] width 78 height 7
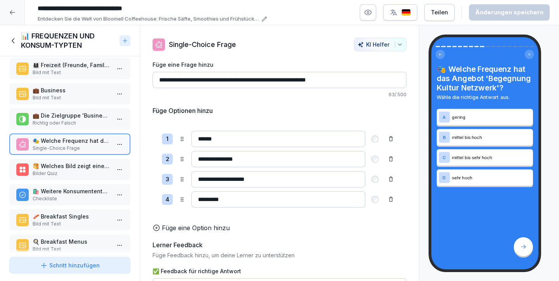
click at [80, 168] on p "🥞 Welches Bild zeigt eine typische Szene für 'Breakfast / Brunch Weekend'?" at bounding box center [72, 166] width 78 height 8
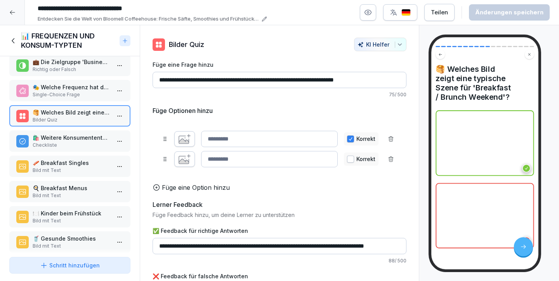
scroll to position [190, 0]
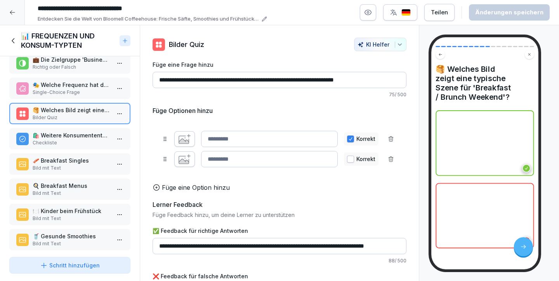
click at [72, 133] on p "🛍️ Weitere Konsumententypen" at bounding box center [72, 135] width 78 height 8
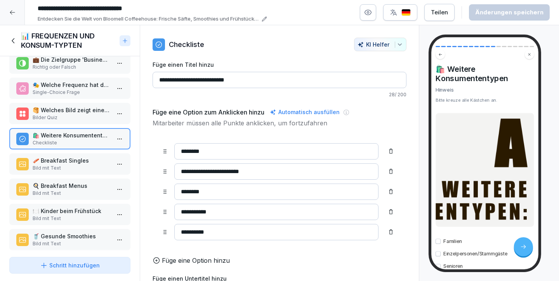
click at [76, 158] on p "🥓 Breakfast Singles" at bounding box center [72, 161] width 78 height 8
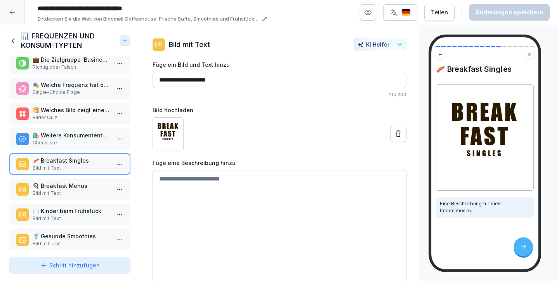
click at [79, 188] on p "🍳 Breakfast Menus" at bounding box center [72, 186] width 78 height 8
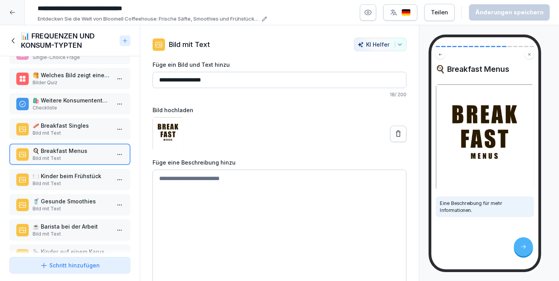
scroll to position [228, 0]
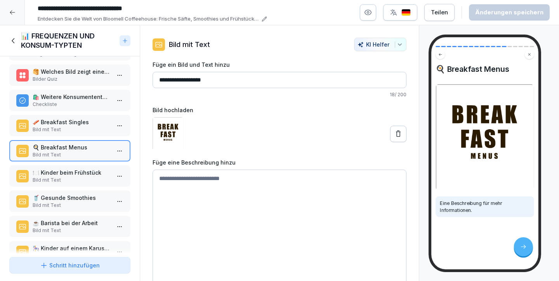
click at [77, 178] on p "Bild mit Text" at bounding box center [72, 180] width 78 height 7
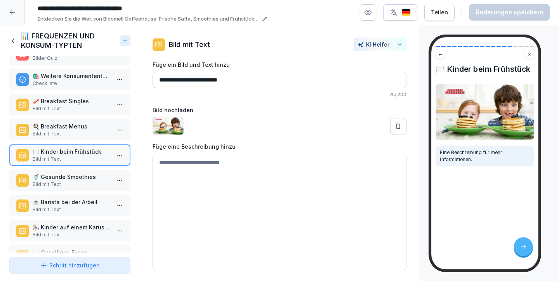
scroll to position [250, 0]
click at [75, 174] on p "🥤 Gesunde Smoothies" at bounding box center [72, 176] width 78 height 8
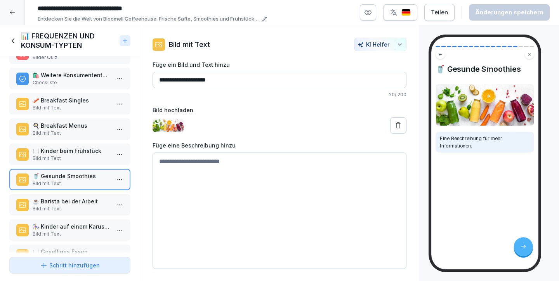
scroll to position [272, 0]
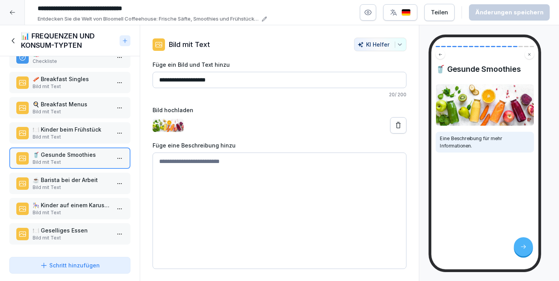
click at [78, 190] on p "Bild mit Text" at bounding box center [72, 187] width 78 height 7
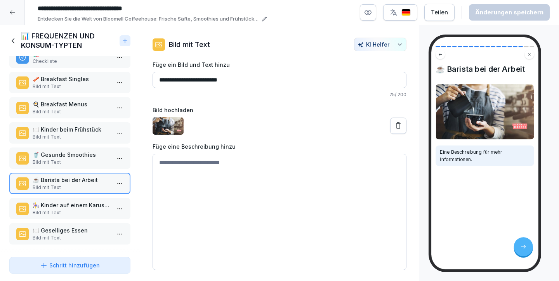
click at [82, 212] on p "Bild mit Text" at bounding box center [72, 212] width 78 height 7
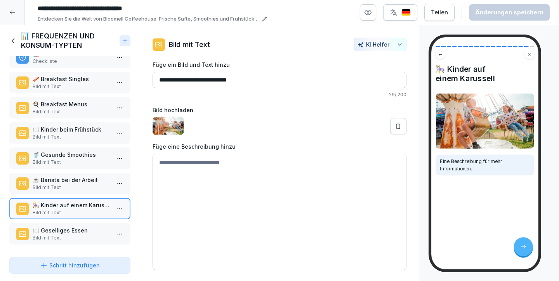
click at [84, 232] on p "🍽️ Geselliges Essen" at bounding box center [72, 230] width 78 height 8
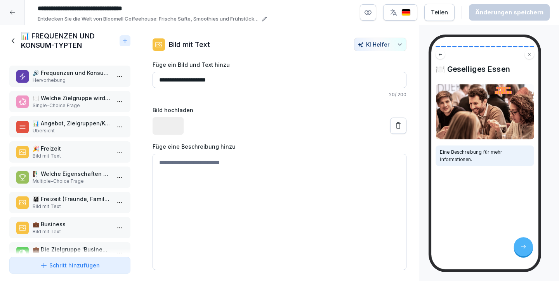
click at [16, 41] on icon at bounding box center [13, 41] width 9 height 9
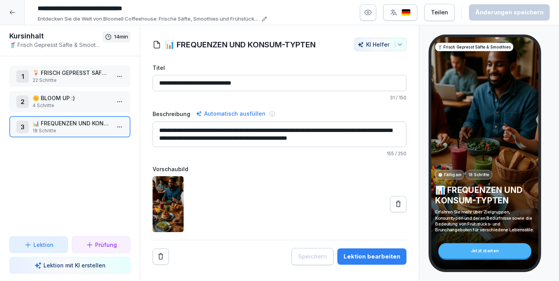
click at [50, 103] on p "4 Schritte" at bounding box center [72, 105] width 78 height 7
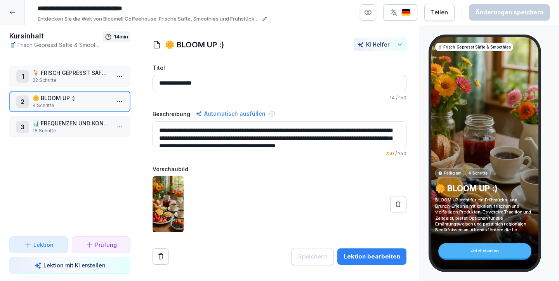
click at [367, 251] on button "Lektion bearbeiten" at bounding box center [372, 257] width 69 height 16
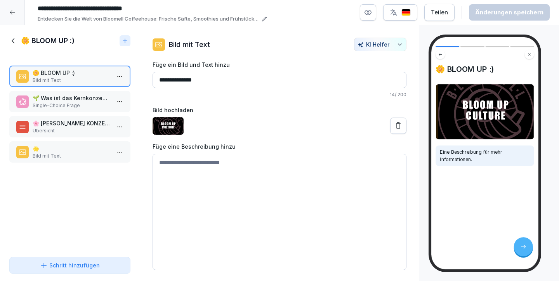
click at [66, 92] on div "🌱 Was ist das Kernkonzept von BLOOMELL? Single-Choice Frage" at bounding box center [69, 101] width 121 height 21
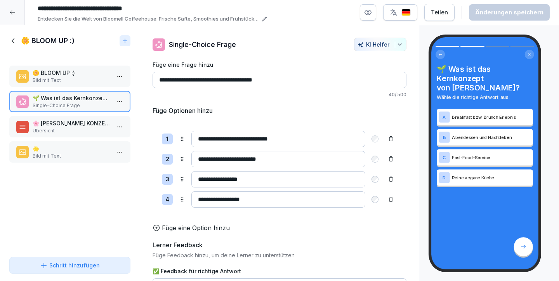
click at [69, 125] on p "🌸 BLOOMELL KONZEPT MEANS" at bounding box center [72, 123] width 78 height 8
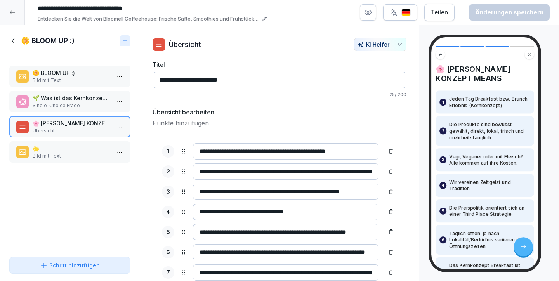
click at [70, 147] on p "🌟" at bounding box center [72, 148] width 78 height 8
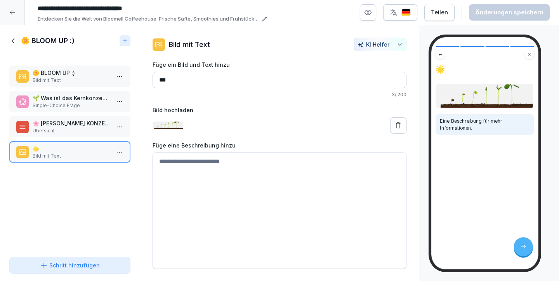
click at [66, 114] on div "🌼 BLOOM UP :) Bild mit Text 🌱 Was ist das Kernkonzept von BLOOMELL? Single-Choi…" at bounding box center [70, 155] width 140 height 198
click at [12, 41] on icon at bounding box center [13, 40] width 3 height 5
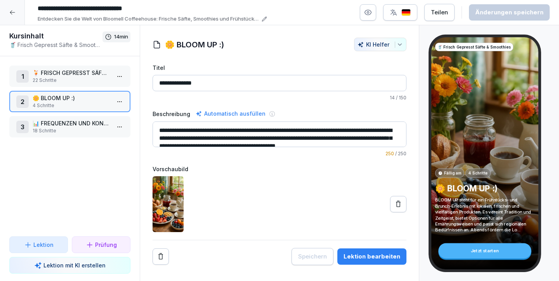
click at [61, 82] on p "22 Schritte" at bounding box center [72, 80] width 78 height 7
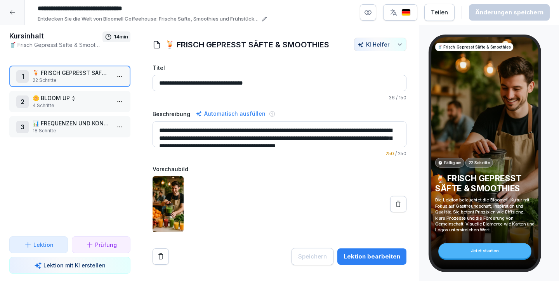
click at [357, 259] on div "Lektion bearbeiten" at bounding box center [372, 256] width 57 height 9
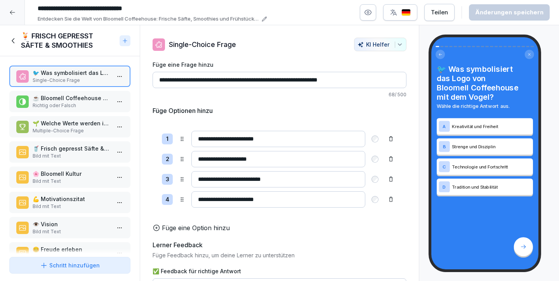
click at [89, 101] on p "☕ Bloomell Coffeehouse verbindet Frühstück mit Tradition und Qualität." at bounding box center [72, 98] width 78 height 8
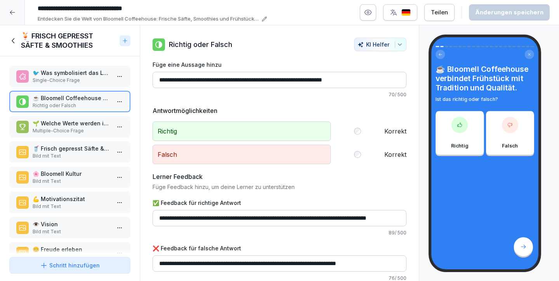
click at [89, 123] on p "🌱 Welche Werte werden in der Bloomell-Kultur betont?" at bounding box center [72, 123] width 78 height 8
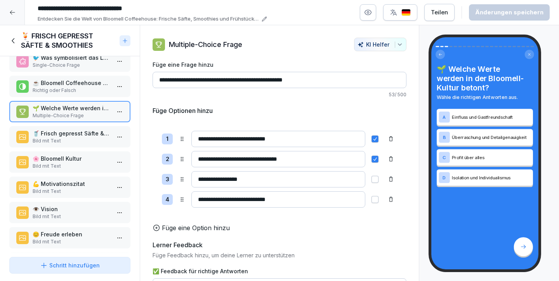
scroll to position [16, 0]
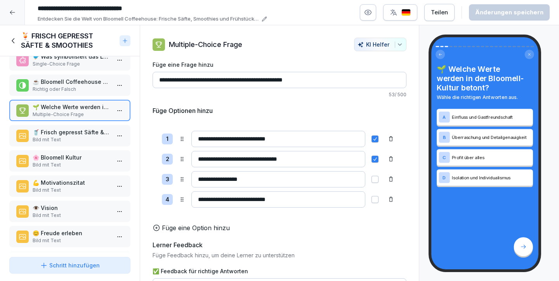
click at [94, 136] on p "🥤 Frisch gepresst Säfte & Smoothies" at bounding box center [72, 132] width 78 height 8
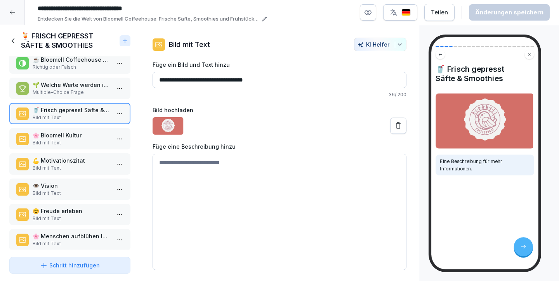
scroll to position [44, 0]
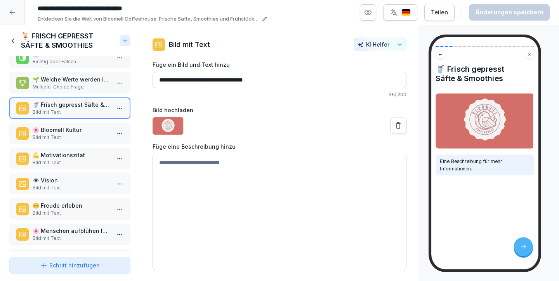
click at [89, 130] on p "🌸 Bloomell Kultur" at bounding box center [72, 130] width 78 height 8
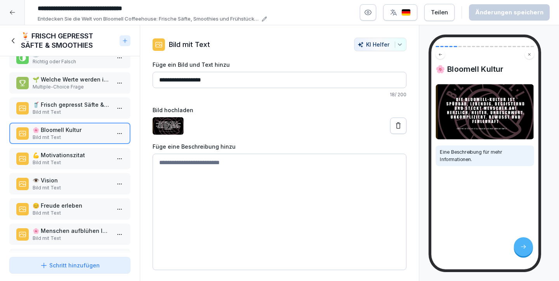
click at [89, 179] on p "👁️ Vision" at bounding box center [72, 180] width 78 height 8
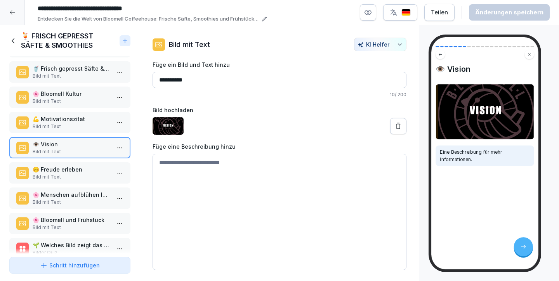
scroll to position [80, 0]
click at [86, 177] on p "Bild mit Text" at bounding box center [72, 176] width 78 height 7
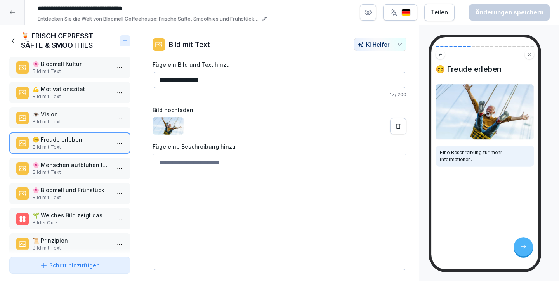
scroll to position [110, 0]
click at [87, 193] on p "🌸 Bloomell und Frühstück" at bounding box center [72, 190] width 78 height 8
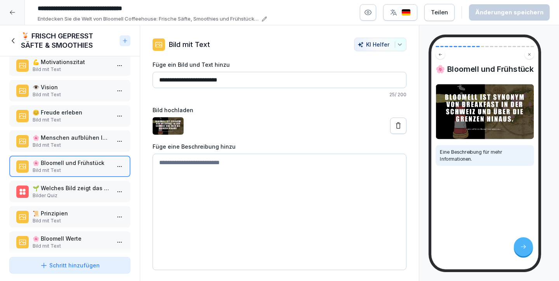
scroll to position [141, 0]
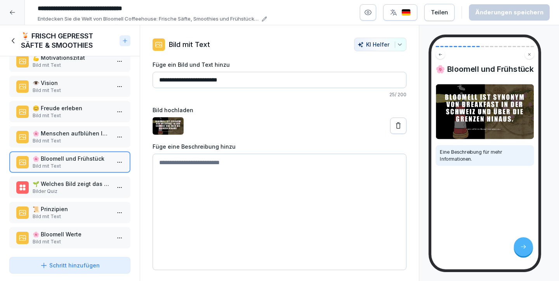
click at [82, 185] on p "🌱 Welches Bild zeigt das Konzept von 'MENSCHEN AUFBLÜHEN LASSEN'?" at bounding box center [72, 184] width 78 height 8
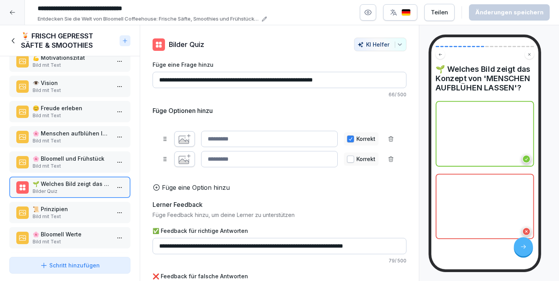
click at [85, 210] on p "📜 Prinzipien" at bounding box center [72, 209] width 78 height 8
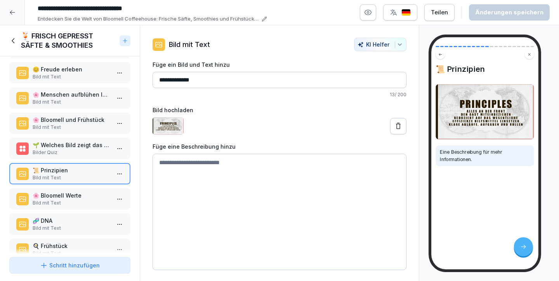
scroll to position [182, 0]
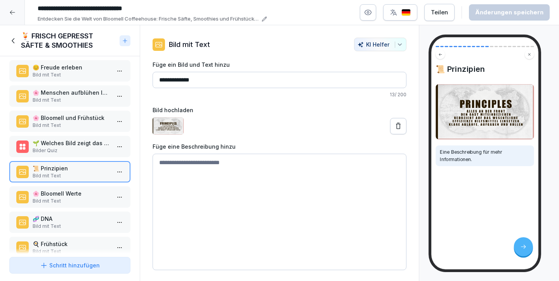
click at [88, 225] on p "Bild mit Text" at bounding box center [72, 226] width 78 height 7
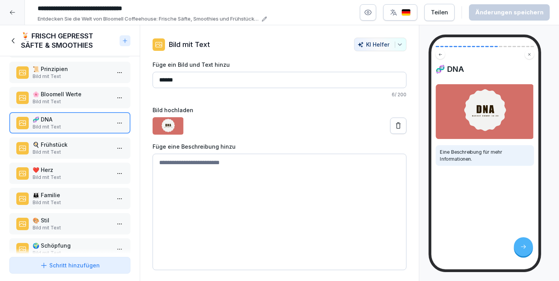
scroll to position [290, 0]
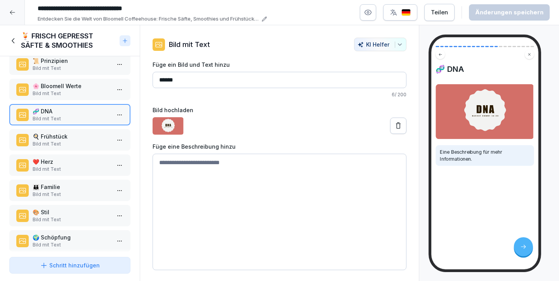
click at [70, 134] on p "🍳 Frühstück" at bounding box center [72, 136] width 78 height 8
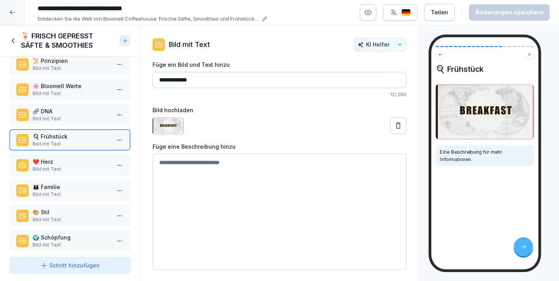
click at [78, 165] on p "❤️ Herz" at bounding box center [72, 162] width 78 height 8
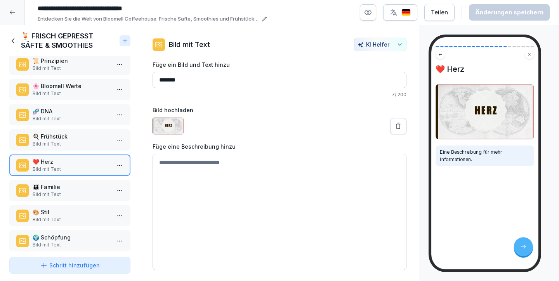
click at [82, 205] on div "🎨 Stil Bild mit Text" at bounding box center [69, 215] width 121 height 21
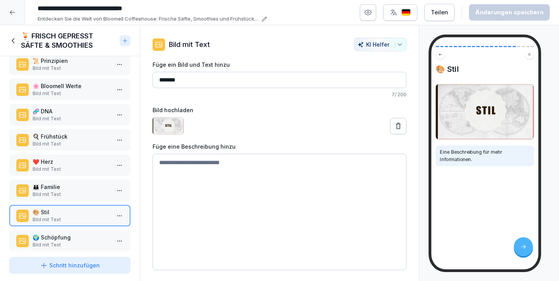
scroll to position [373, 0]
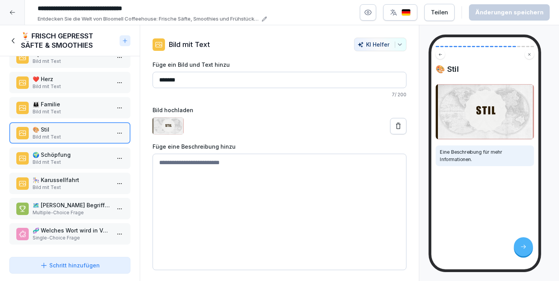
click at [73, 174] on div "🎠 Karussellfahrt Bild mit Text" at bounding box center [69, 183] width 121 height 21
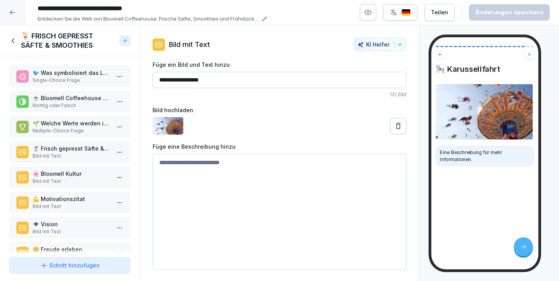
click at [14, 42] on icon at bounding box center [13, 41] width 9 height 9
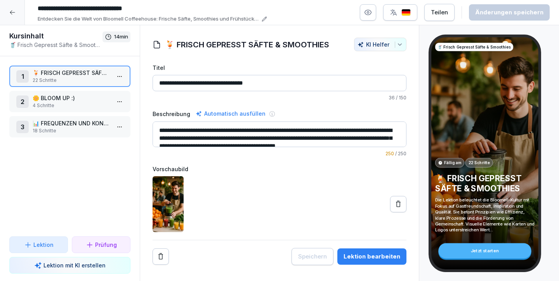
click at [9, 16] on div at bounding box center [12, 12] width 25 height 25
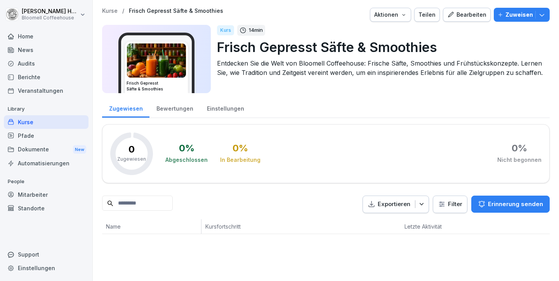
click at [32, 121] on div "Kurse" at bounding box center [46, 122] width 85 height 14
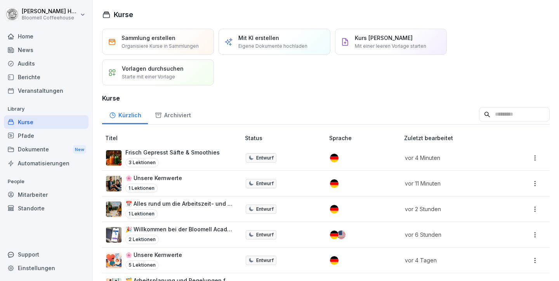
click at [176, 155] on p "Frisch Gepresst Säfte & Smoothies" at bounding box center [172, 152] width 94 height 8
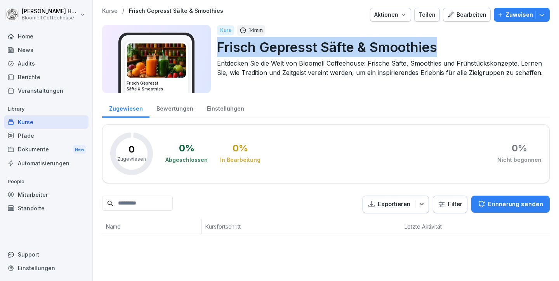
drag, startPoint x: 219, startPoint y: 45, endPoint x: 436, endPoint y: 52, distance: 216.9
click at [436, 52] on p "Frisch Gepresst Säfte & Smoothies" at bounding box center [380, 47] width 327 height 20
copy p "Frisch Gepresst Säfte & Smoothies"
click at [52, 124] on div "Kurse" at bounding box center [46, 122] width 85 height 14
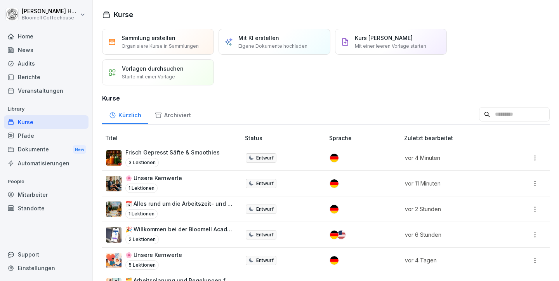
click at [536, 157] on html "Michael Häfeli Bloomell Coffeehouse Home News Audits Berichte Veranstaltungen L…" at bounding box center [279, 140] width 559 height 281
click at [479, 231] on div "Löschen" at bounding box center [481, 234] width 22 height 8
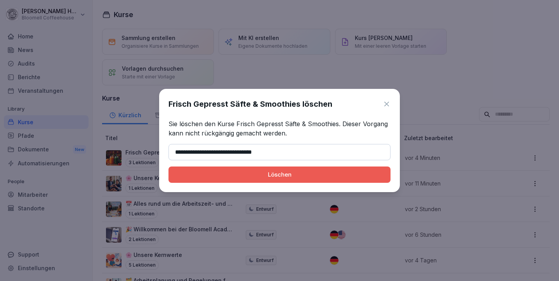
type input "**********"
click at [304, 171] on div "Löschen" at bounding box center [280, 175] width 210 height 9
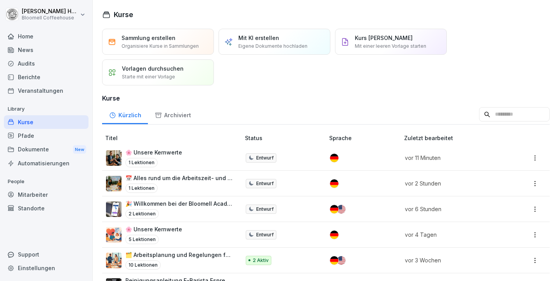
scroll to position [29, 0]
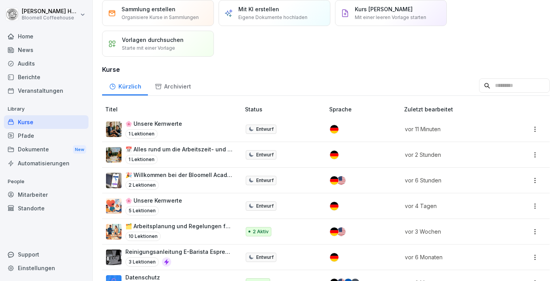
click at [538, 205] on html "Michael Häfeli Bloomell Coffeehouse Home News Audits Berichte Veranstaltungen L…" at bounding box center [279, 140] width 559 height 281
click at [171, 199] on html "Michael Häfeli Bloomell Coffeehouse Home News Audits Berichte Veranstaltungen L…" at bounding box center [279, 140] width 559 height 281
click at [165, 197] on p "🌸 Unsere Kernwerte" at bounding box center [153, 201] width 57 height 8
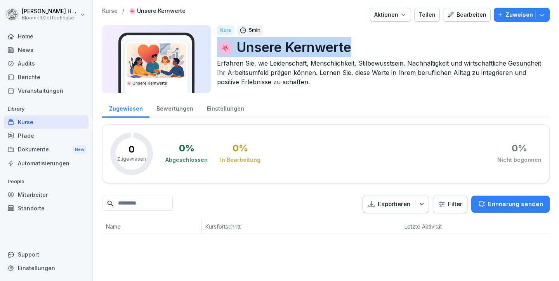
drag, startPoint x: 218, startPoint y: 45, endPoint x: 349, endPoint y: 48, distance: 131.7
click at [350, 48] on p "🌸 Unsere Kernwerte" at bounding box center [380, 47] width 327 height 20
copy p "🌸 Unsere Kernwerte"
click at [32, 119] on div "Kurse" at bounding box center [46, 122] width 85 height 14
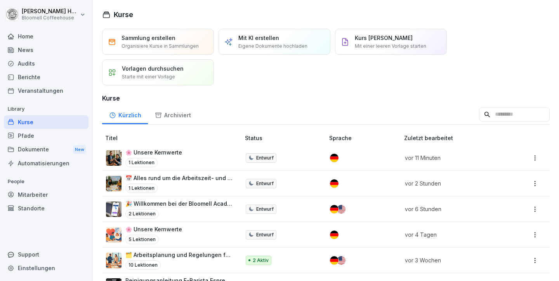
click at [537, 230] on html "[PERSON_NAME] Bloomell Coffeehouse Home News Audits Berichte Veranstaltungen Li…" at bounding box center [279, 140] width 559 height 281
click at [512, 218] on div "Löschen" at bounding box center [497, 218] width 83 height 14
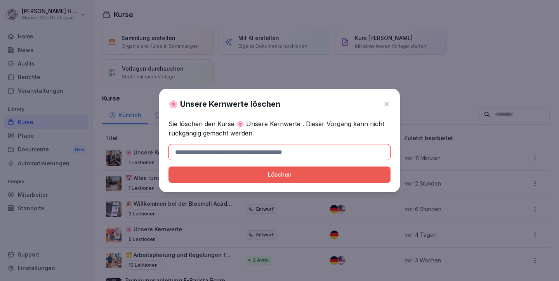
click at [280, 153] on input at bounding box center [280, 152] width 222 height 16
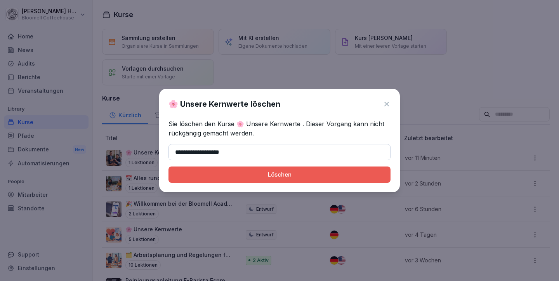
click at [277, 176] on div "Löschen" at bounding box center [280, 175] width 210 height 9
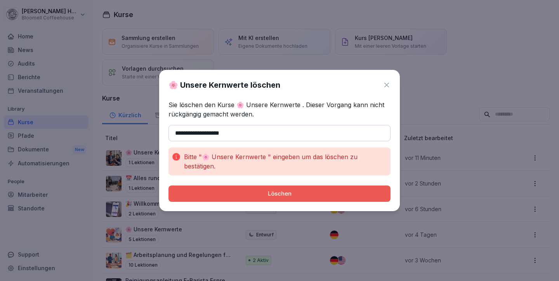
click at [175, 131] on input "**********" at bounding box center [280, 133] width 222 height 16
click at [240, 136] on input "**********" at bounding box center [280, 133] width 222 height 16
click at [268, 198] on div "Löschen" at bounding box center [280, 194] width 210 height 9
click at [179, 132] on input "**********" at bounding box center [280, 133] width 222 height 16
click at [252, 130] on input "**********" at bounding box center [280, 133] width 222 height 16
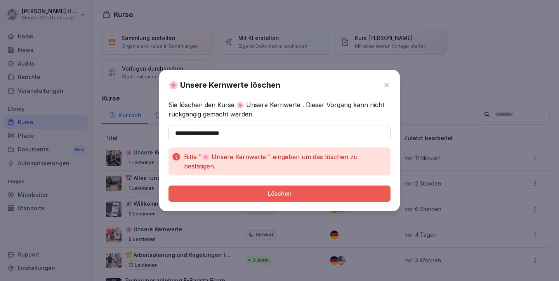
type input "**********"
click at [169, 186] on button "Löschen" at bounding box center [280, 194] width 222 height 16
click at [259, 207] on div "**********" at bounding box center [279, 140] width 241 height 141
click at [272, 198] on button "Löschen" at bounding box center [280, 194] width 222 height 16
click at [279, 195] on div "Löschen" at bounding box center [280, 194] width 210 height 9
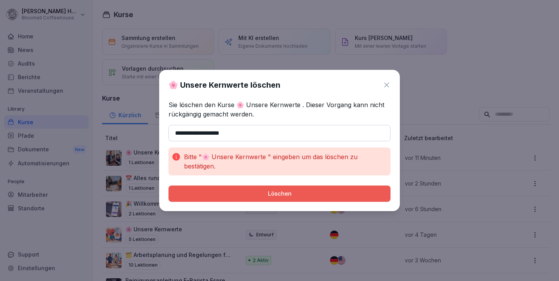
click at [385, 89] on div "🌸 Unsere Kernwerte löschen" at bounding box center [280, 85] width 222 height 12
click at [388, 81] on div "🌸 Unsere Kernwerte löschen" at bounding box center [280, 85] width 222 height 12
click at [388, 82] on icon at bounding box center [387, 85] width 8 height 8
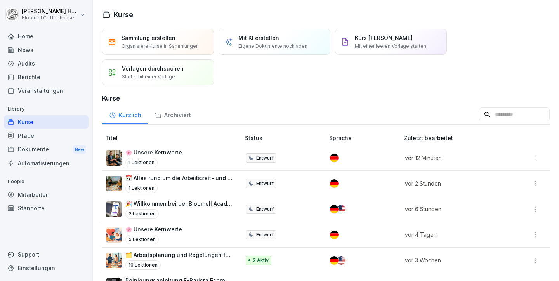
click at [167, 214] on div "2 Lektionen" at bounding box center [178, 213] width 107 height 9
click at [154, 228] on p "🌸 Unsere Kernwerte" at bounding box center [153, 229] width 57 height 8
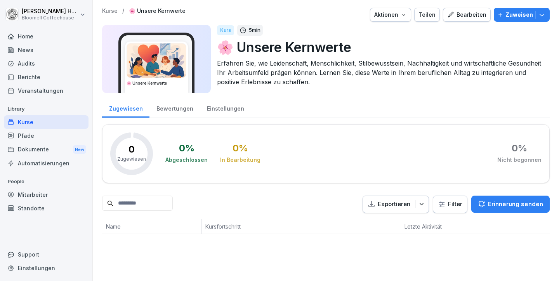
click at [468, 8] on button "Bearbeiten" at bounding box center [467, 15] width 48 height 14
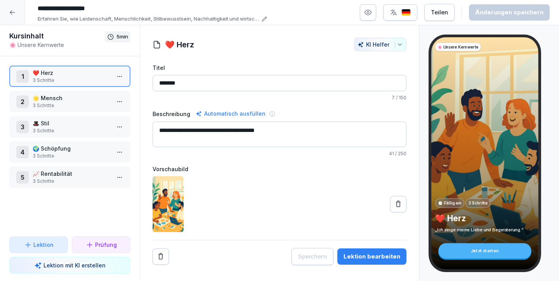
click at [49, 38] on h1 "Kursinhalt" at bounding box center [57, 35] width 96 height 9
click at [43, 5] on input "**********" at bounding box center [150, 8] width 233 height 13
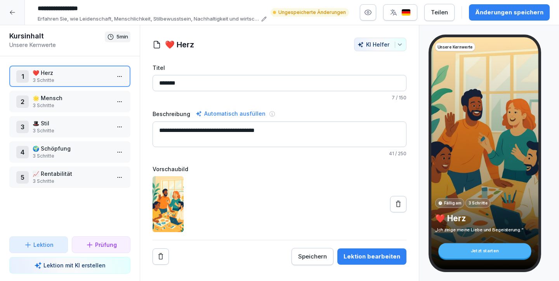
type input "**********"
click at [486, 10] on div "Änderungen speichern" at bounding box center [509, 12] width 68 height 9
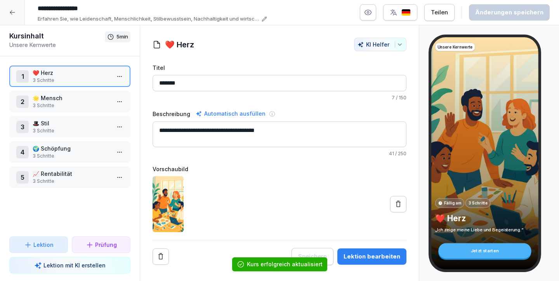
click at [10, 14] on icon at bounding box center [12, 12] width 6 height 6
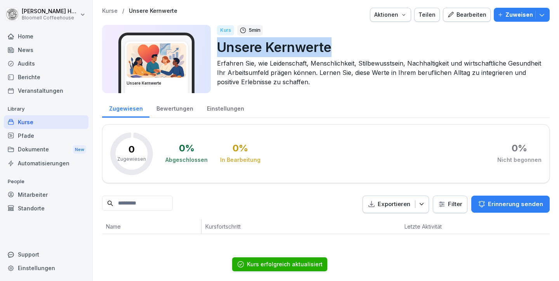
drag, startPoint x: 219, startPoint y: 45, endPoint x: 332, endPoint y: 49, distance: 113.1
click at [332, 49] on p "Unsere Kernwerte" at bounding box center [380, 47] width 327 height 20
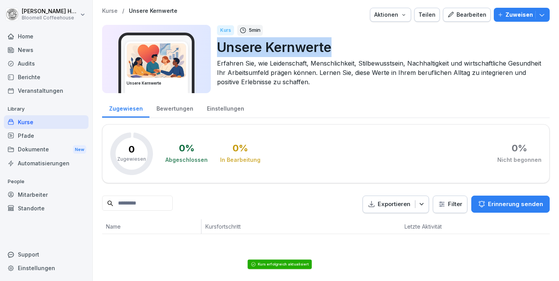
copy p "Unsere Kernwerte"
click at [40, 122] on div "Kurse" at bounding box center [46, 122] width 85 height 14
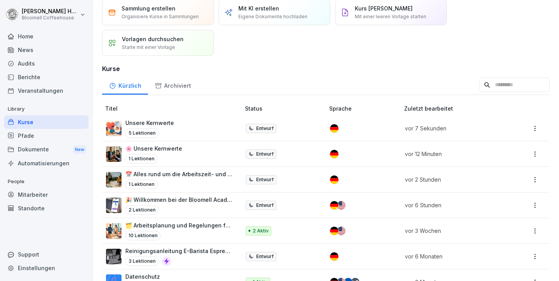
scroll to position [40, 0]
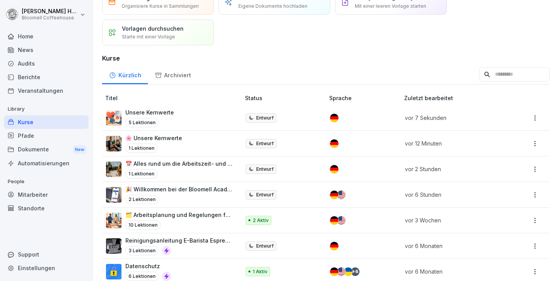
click at [539, 115] on html "[PERSON_NAME] Bloomell Coffeehouse Home News Audits Berichte Veranstaltungen Li…" at bounding box center [279, 140] width 559 height 281
click at [487, 193] on div "Löschen" at bounding box center [481, 194] width 22 height 8
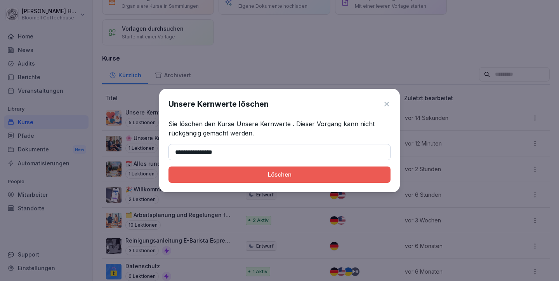
click at [169, 167] on button "Löschen" at bounding box center [280, 175] width 222 height 16
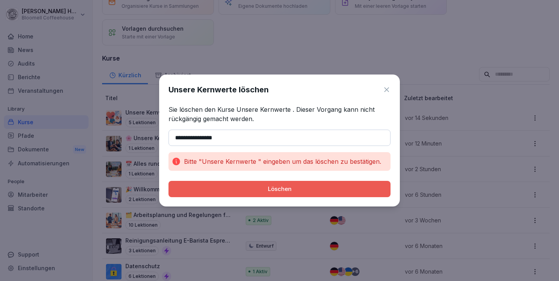
click at [303, 186] on div "Löschen" at bounding box center [280, 189] width 210 height 9
click at [301, 188] on div "Löschen" at bounding box center [280, 189] width 210 height 9
type input "*"
type input "**********"
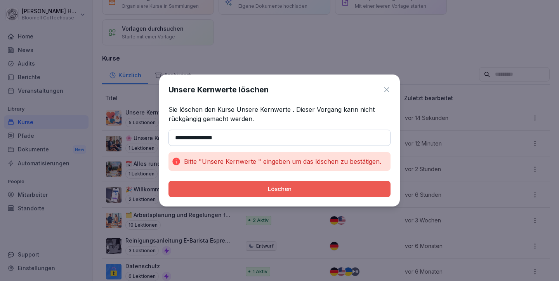
click at [292, 190] on div "Löschen" at bounding box center [280, 189] width 210 height 9
click at [383, 85] on div "Unsere Kernwerte löschen" at bounding box center [280, 90] width 222 height 12
click at [387, 85] on div "Unsere Kernwerte löschen" at bounding box center [280, 90] width 222 height 12
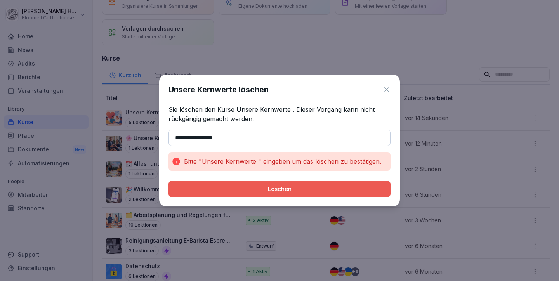
click at [390, 87] on icon at bounding box center [387, 90] width 8 height 8
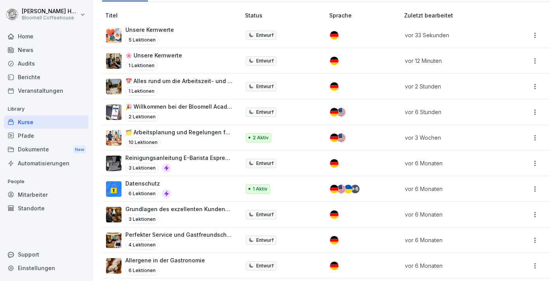
scroll to position [0, 0]
